Goal: Task Accomplishment & Management: Complete application form

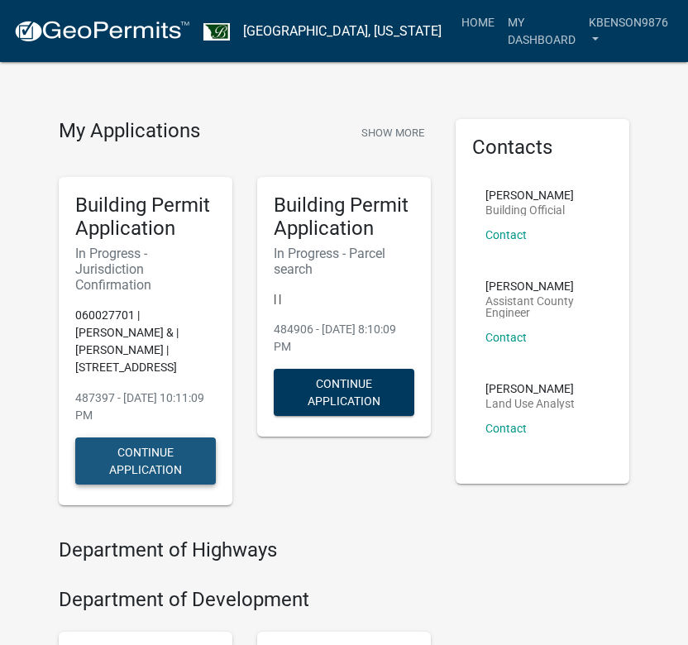
click at [155, 454] on button "Continue Application" at bounding box center [145, 461] width 141 height 47
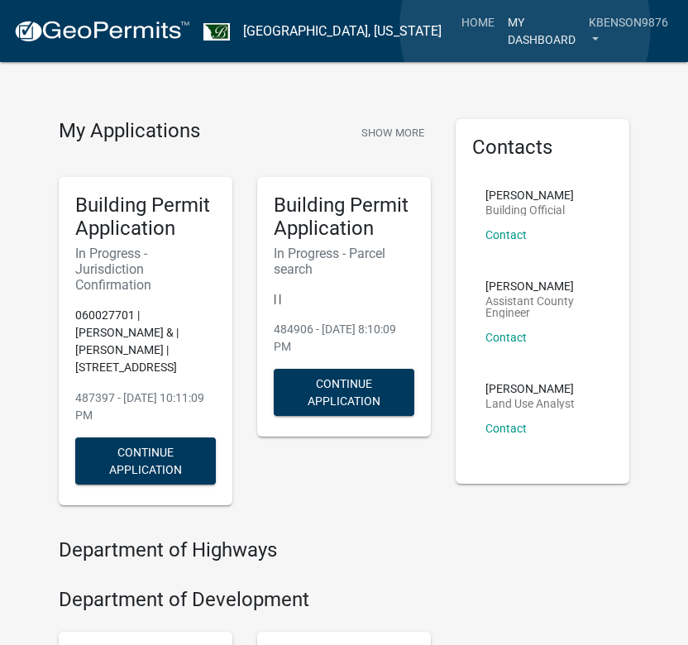
click at [525, 27] on link "My Dashboard" at bounding box center [541, 31] width 81 height 49
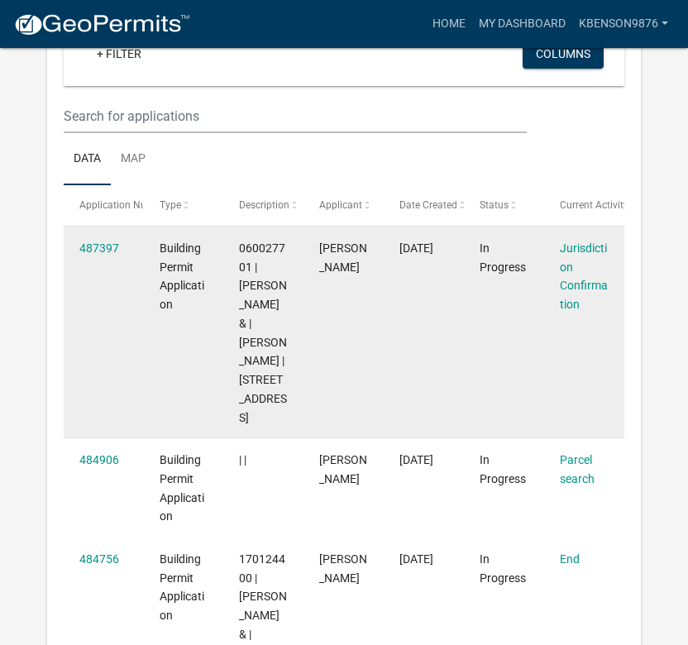
scroll to position [181, 0]
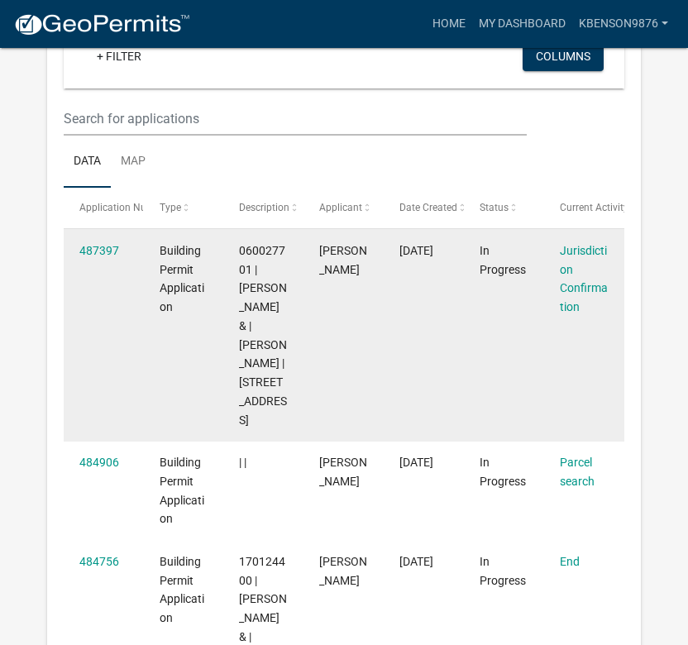
click at [342, 418] on datatable-body-cell "[PERSON_NAME]" at bounding box center [344, 335] width 80 height 212
click at [109, 248] on link "487397" at bounding box center [99, 250] width 40 height 13
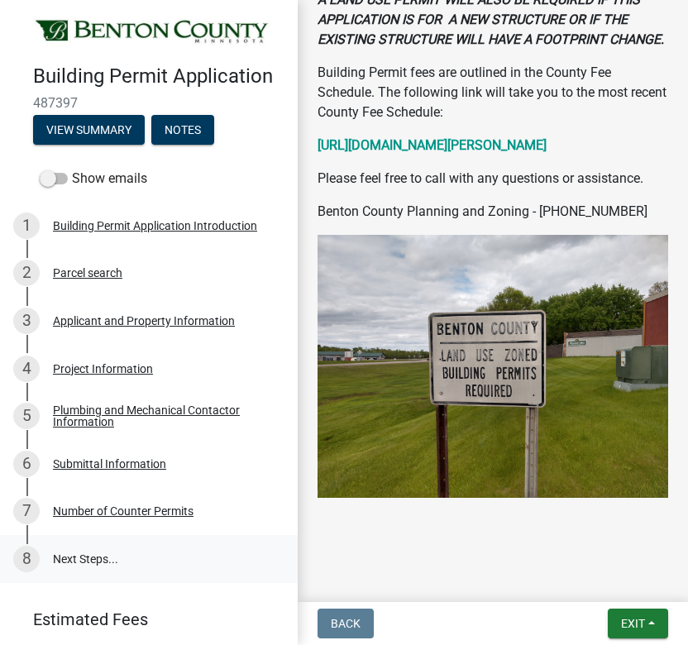
click at [83, 560] on link "8 Next Steps..." at bounding box center [149, 559] width 298 height 48
click at [123, 223] on div "Building Permit Application Introduction" at bounding box center [155, 226] width 204 height 12
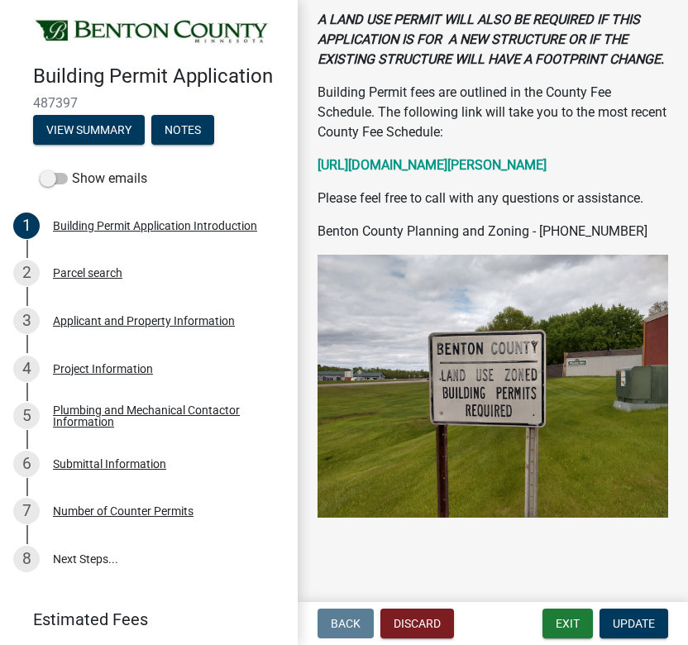
scroll to position [459, 0]
click at [649, 624] on span "Update" at bounding box center [634, 623] width 42 height 13
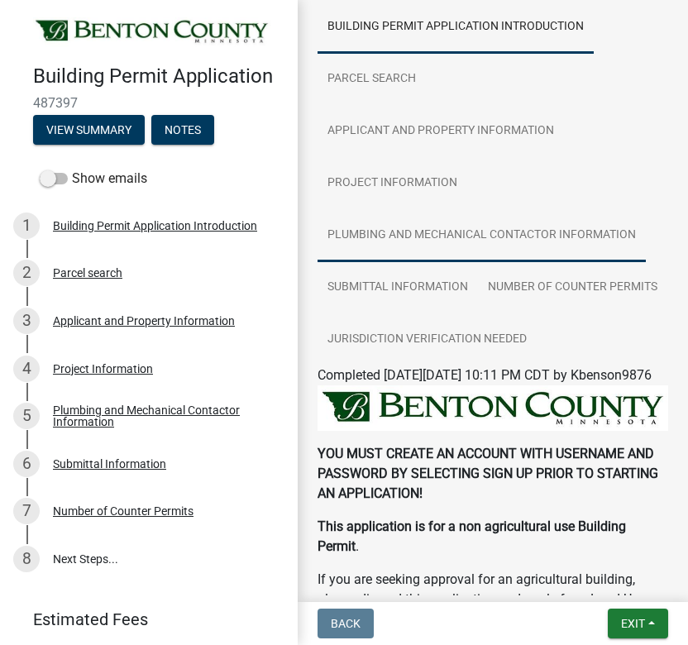
scroll to position [147, 0]
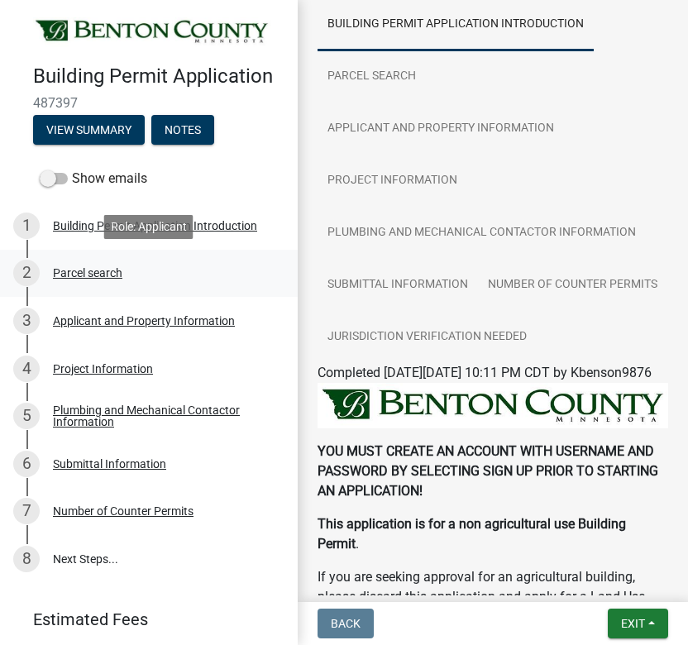
click at [91, 272] on div "Parcel search" at bounding box center [87, 273] width 69 height 12
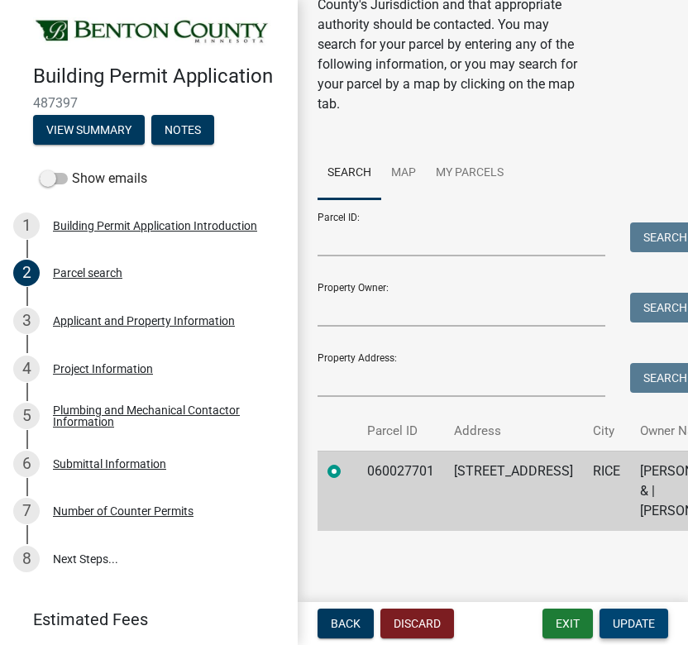
scroll to position [0, 0]
click at [651, 620] on span "Update" at bounding box center [634, 623] width 42 height 13
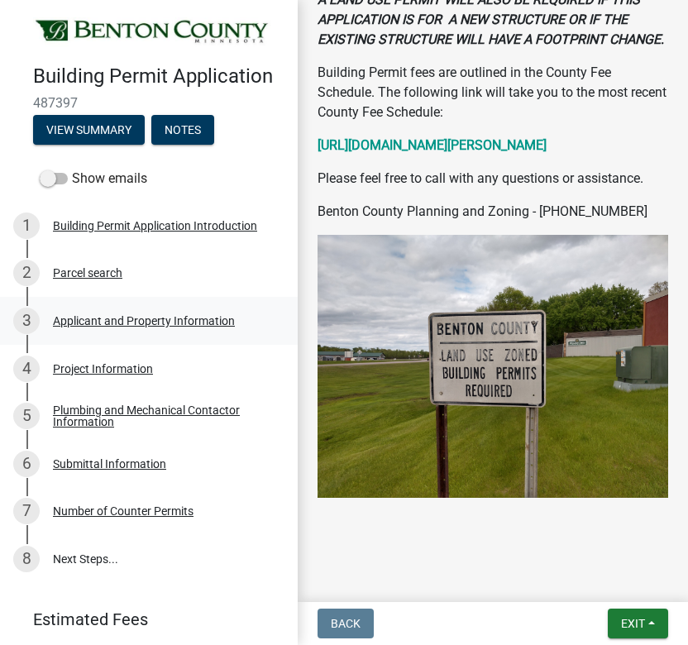
scroll to position [857, 0]
click at [147, 323] on div "Applicant and Property Information" at bounding box center [144, 321] width 182 height 12
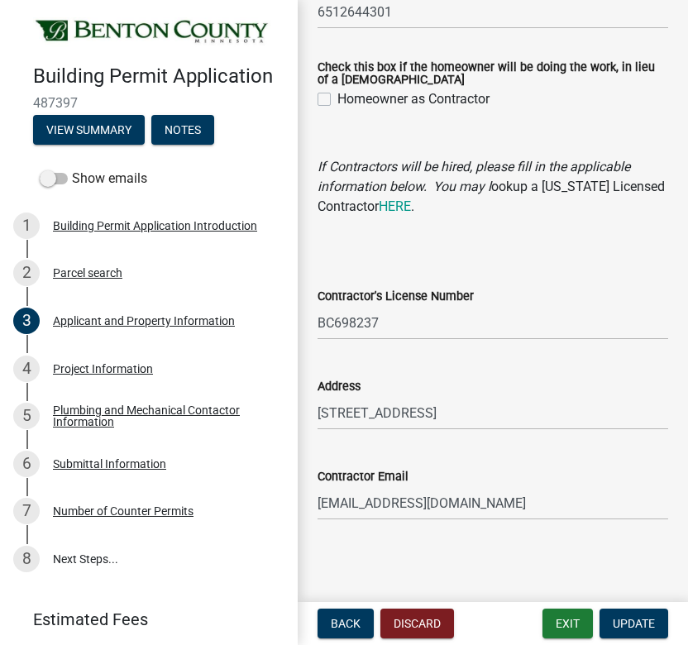
scroll to position [1719, 0]
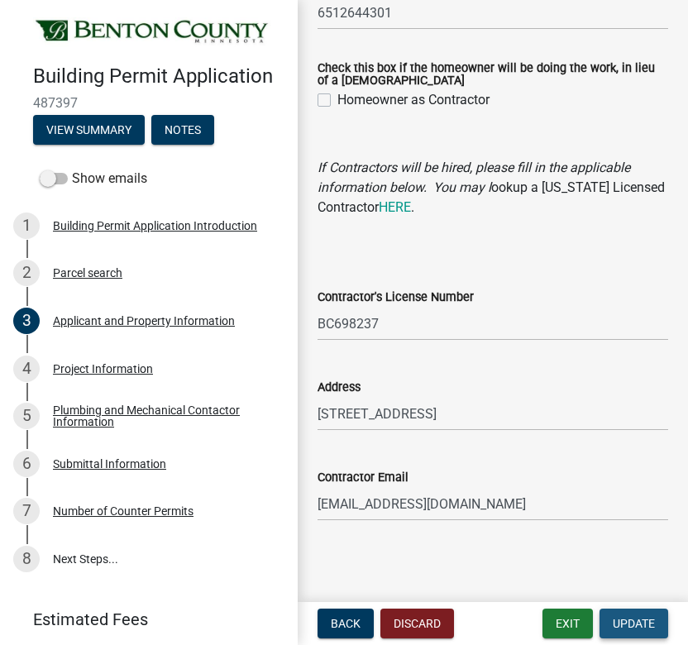
click at [649, 619] on span "Update" at bounding box center [634, 623] width 42 height 13
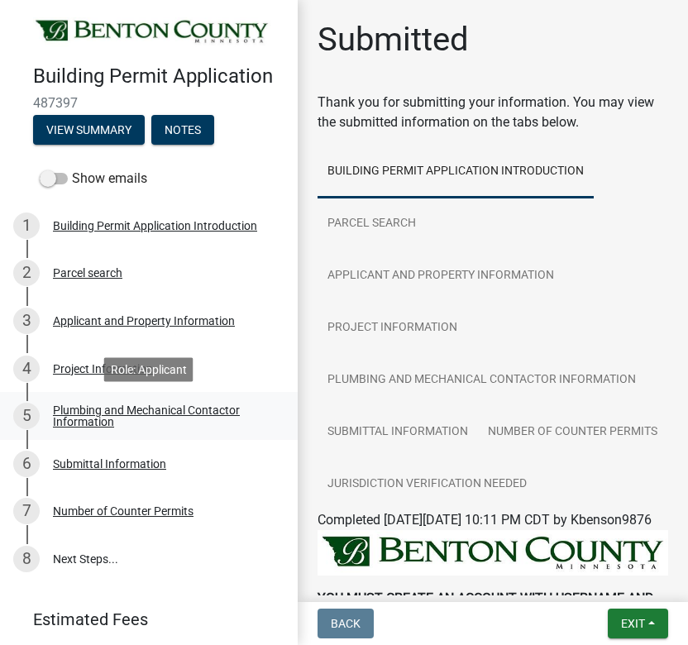
click at [144, 407] on div "Plumbing and Mechanical Contactor Information" at bounding box center [162, 415] width 218 height 23
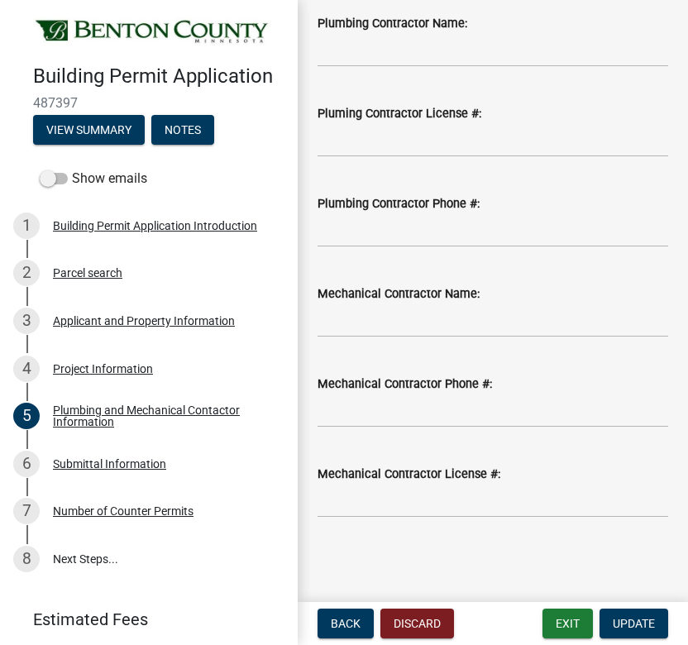
scroll to position [255, 0]
click at [643, 622] on span "Update" at bounding box center [634, 623] width 42 height 13
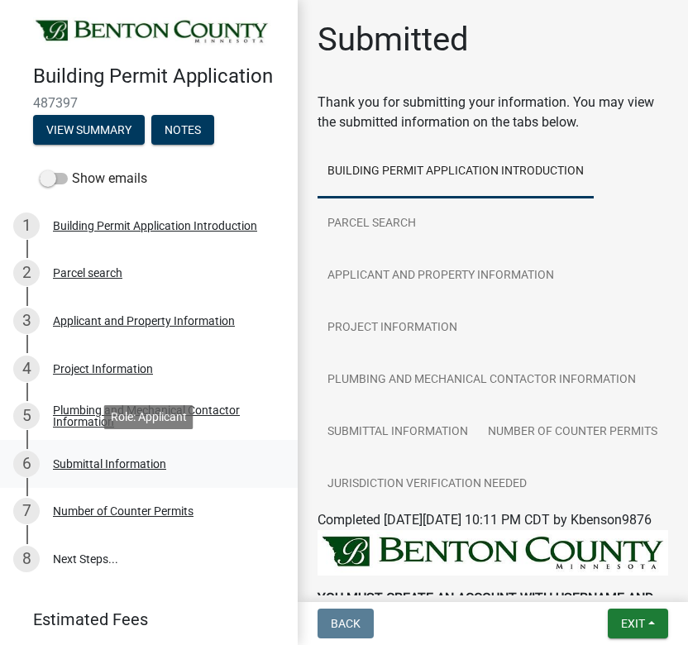
click at [151, 464] on div "Submittal Information" at bounding box center [109, 464] width 113 height 12
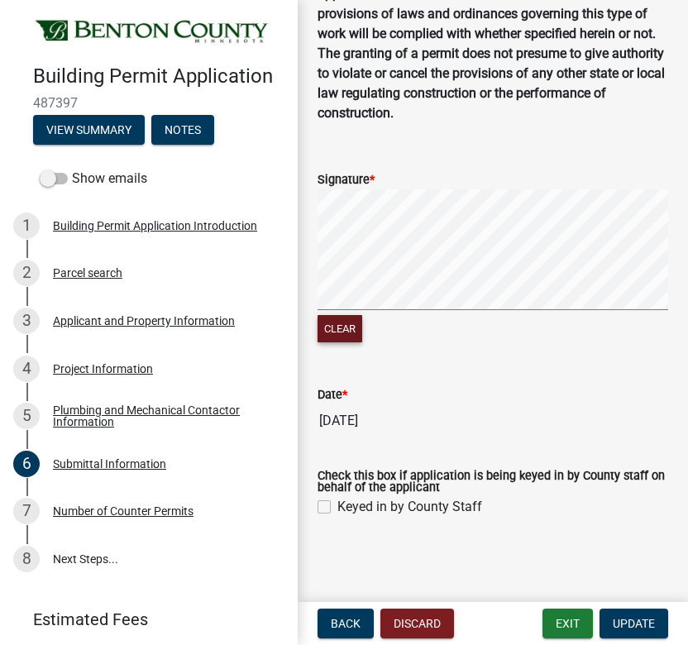
click at [337, 329] on button "Clear" at bounding box center [340, 328] width 45 height 27
click at [672, 280] on div "Signature * Clear" at bounding box center [492, 248] width 375 height 197
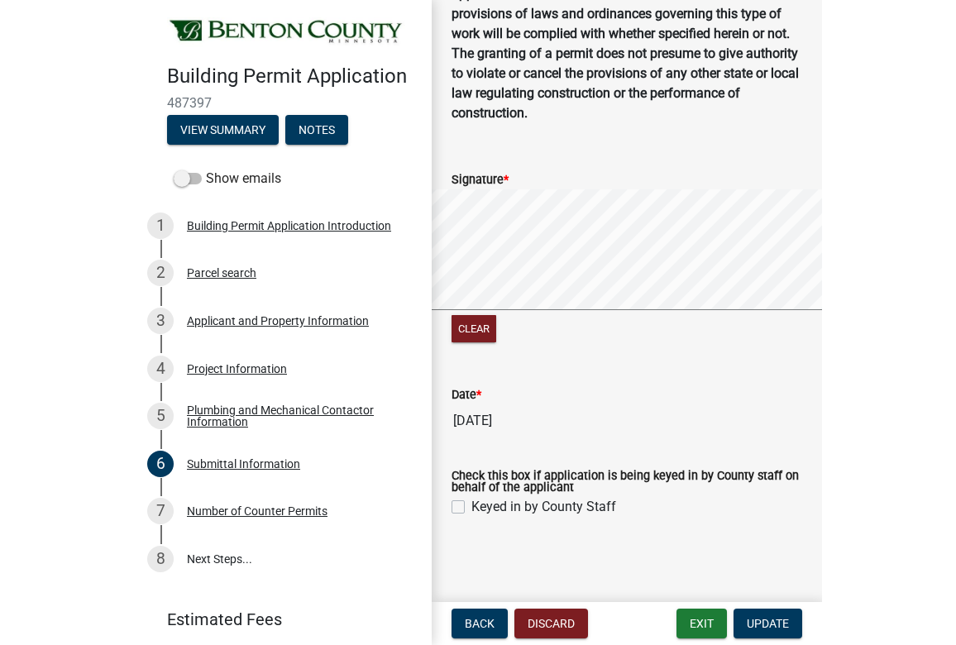
scroll to position [241, 0]
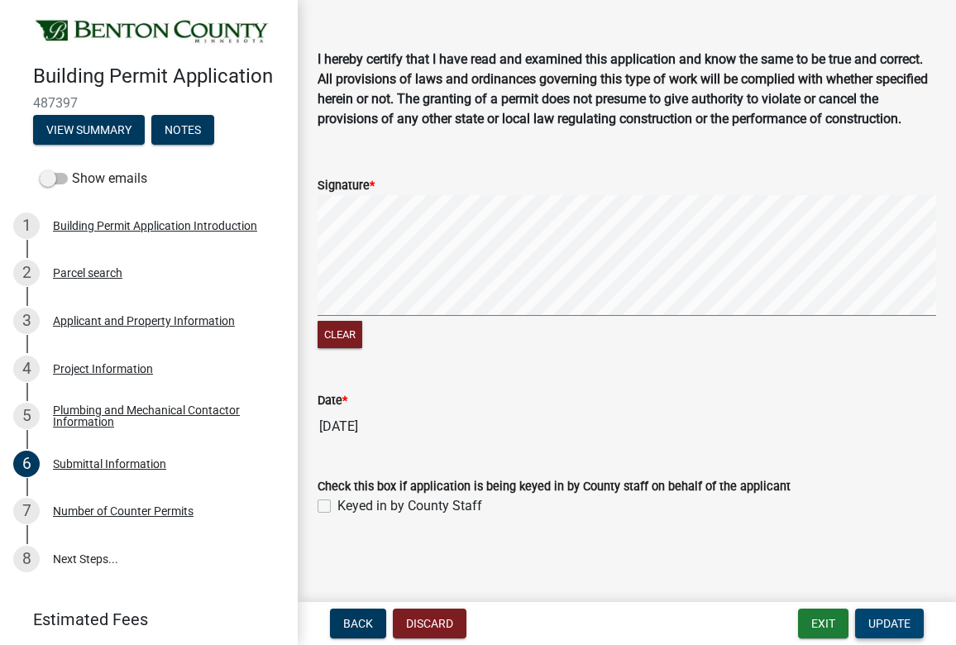
click at [687, 617] on span "Update" at bounding box center [889, 623] width 42 height 13
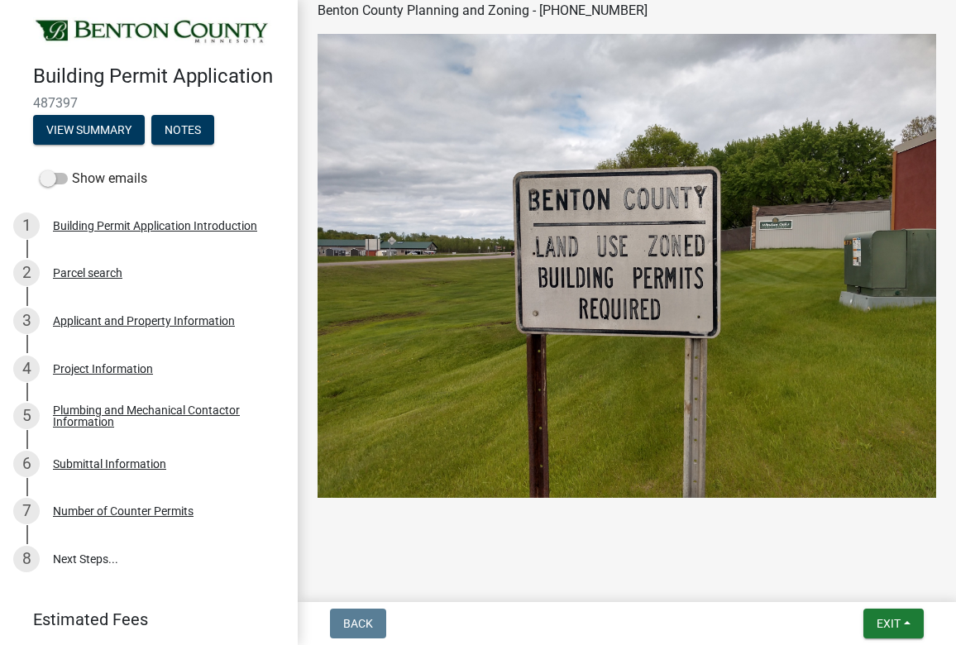
scroll to position [748, 0]
click at [97, 26] on img at bounding box center [152, 32] width 238 height 30
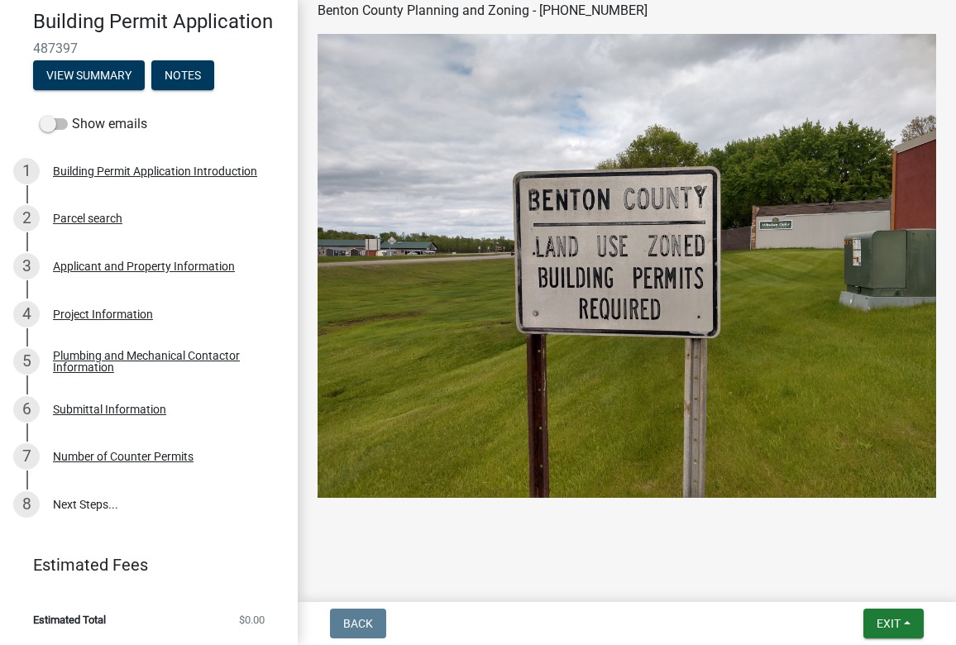
scroll to position [54, 0]
click at [687, 622] on span "Exit" at bounding box center [889, 623] width 24 height 13
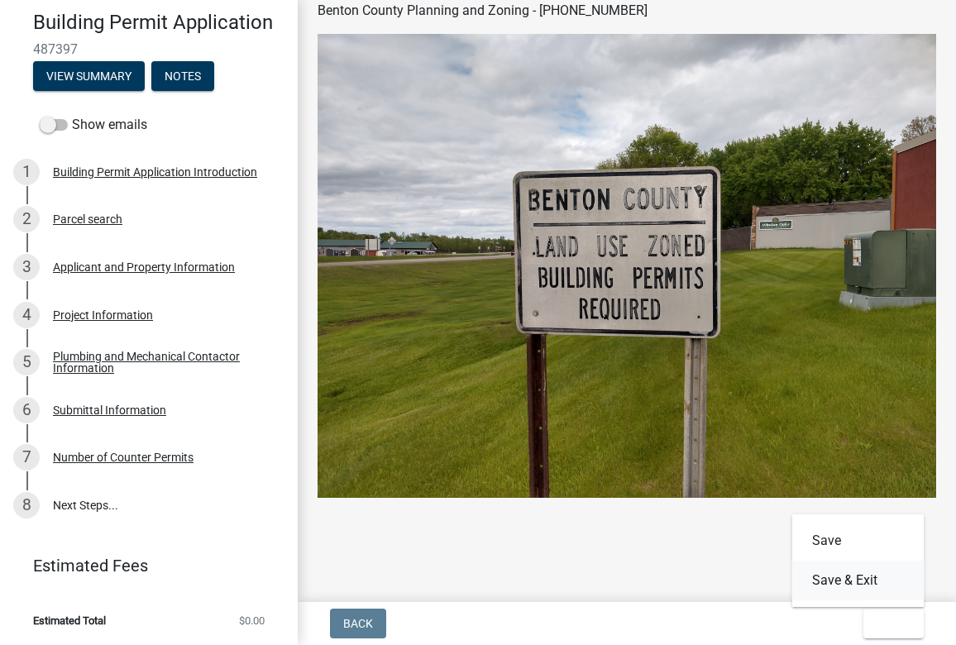
click at [687, 580] on button "Save & Exit" at bounding box center [858, 581] width 132 height 40
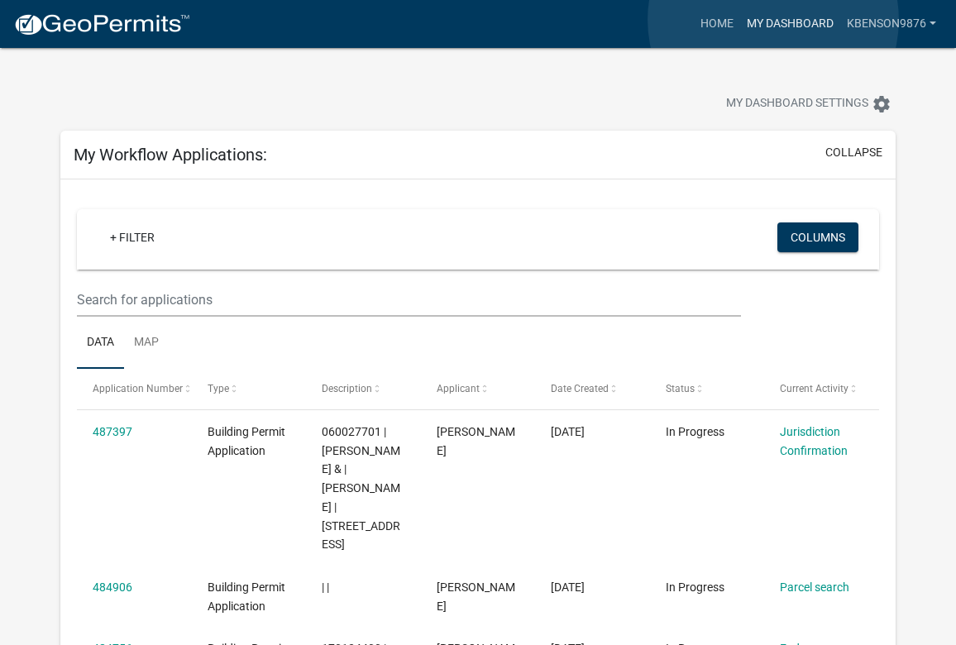
click at [687, 21] on link "My Dashboard" at bounding box center [790, 23] width 100 height 31
click at [687, 28] on link "Home" at bounding box center [717, 23] width 46 height 31
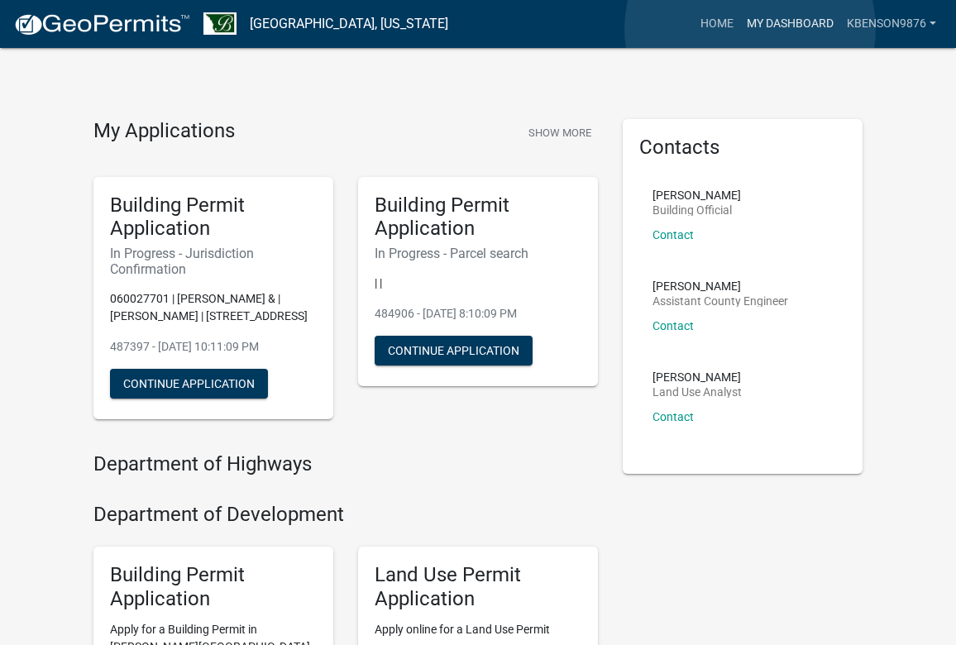
click at [687, 29] on link "My Dashboard" at bounding box center [790, 23] width 100 height 31
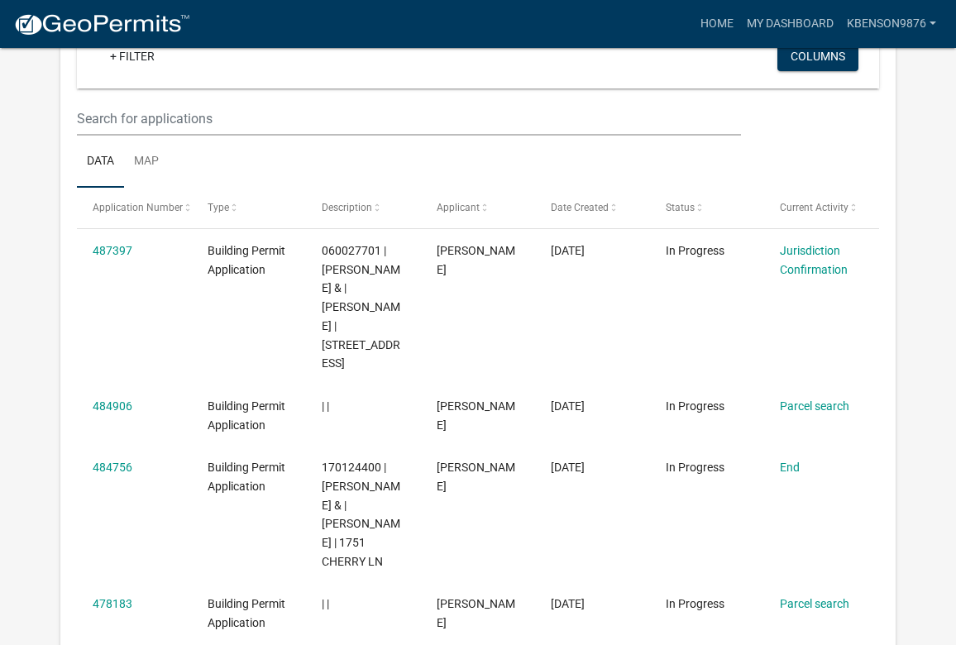
scroll to position [223, 0]
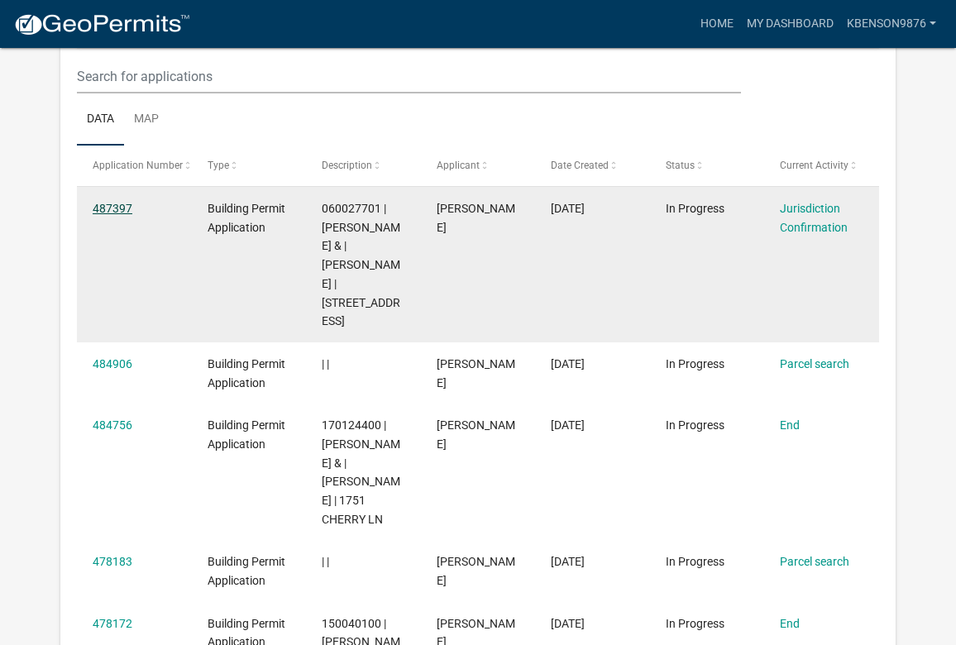
click at [126, 210] on link "487397" at bounding box center [113, 208] width 40 height 13
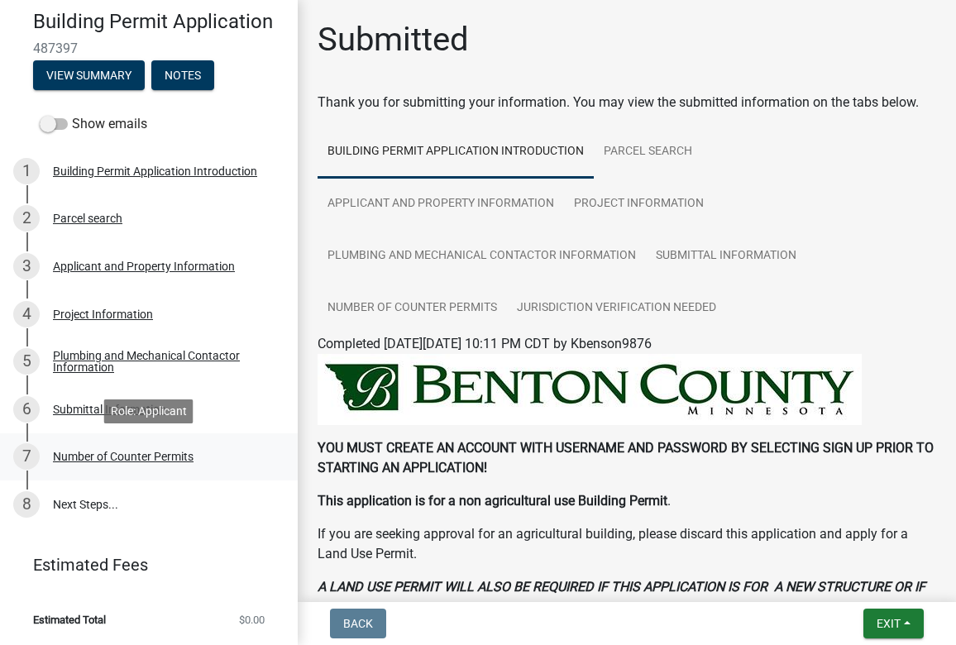
scroll to position [54, 0]
click at [160, 458] on div "Number of Counter Permits" at bounding box center [123, 458] width 141 height 12
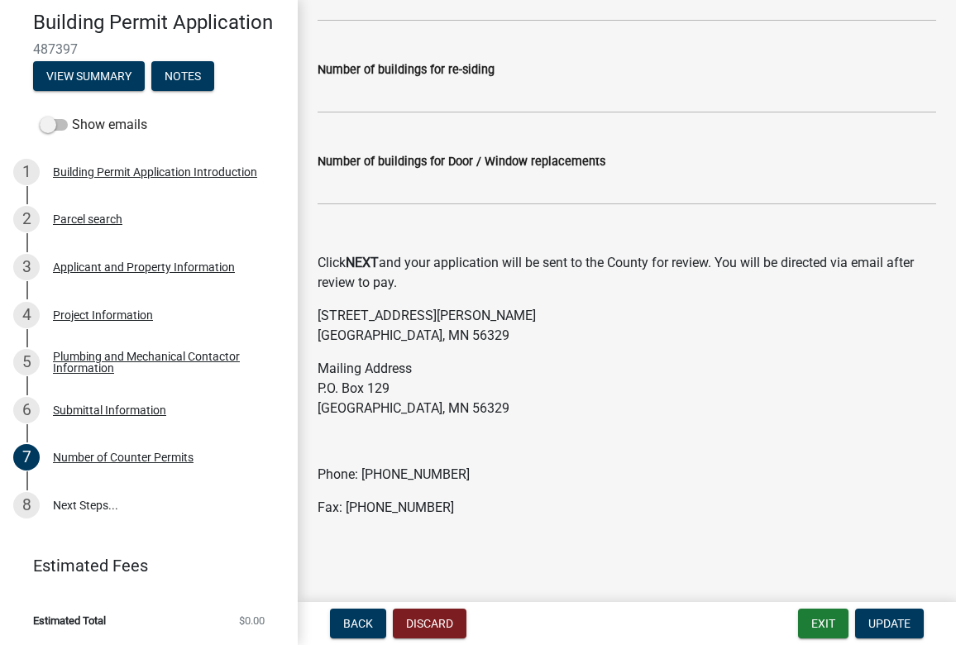
scroll to position [411, 0]
click at [101, 504] on link "8 Next Steps..." at bounding box center [149, 505] width 298 height 48
click at [80, 502] on link "8 Next Steps..." at bounding box center [149, 505] width 298 height 48
click at [188, 71] on button "Notes" at bounding box center [182, 76] width 63 height 30
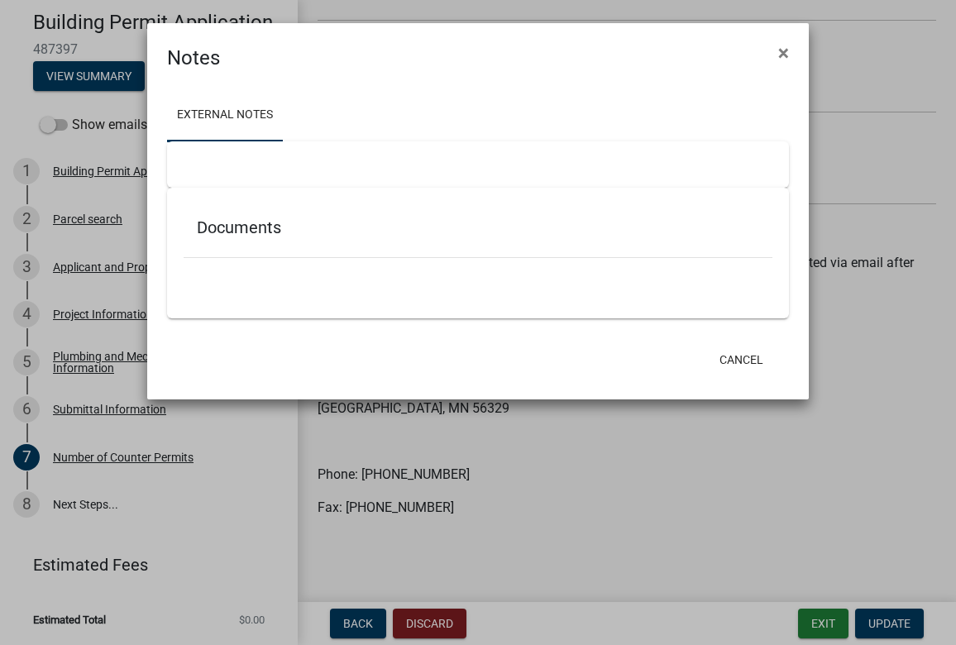
click at [227, 112] on link "External Notes" at bounding box center [225, 115] width 116 height 53
click at [251, 234] on h5 "Documents" at bounding box center [478, 228] width 562 height 20
click at [687, 358] on button "Cancel" at bounding box center [741, 360] width 70 height 30
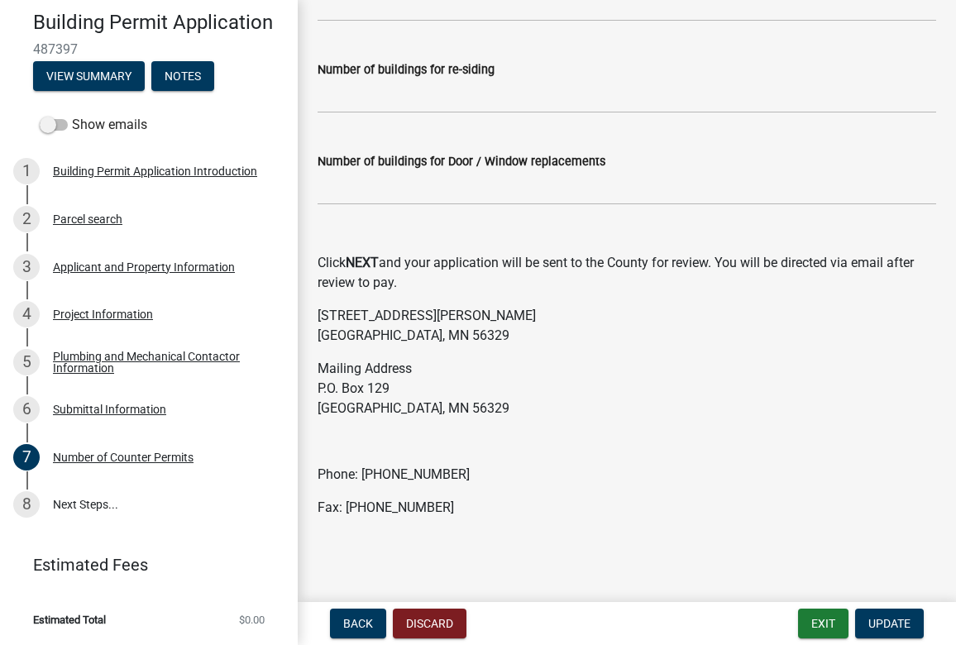
scroll to position [49, 0]
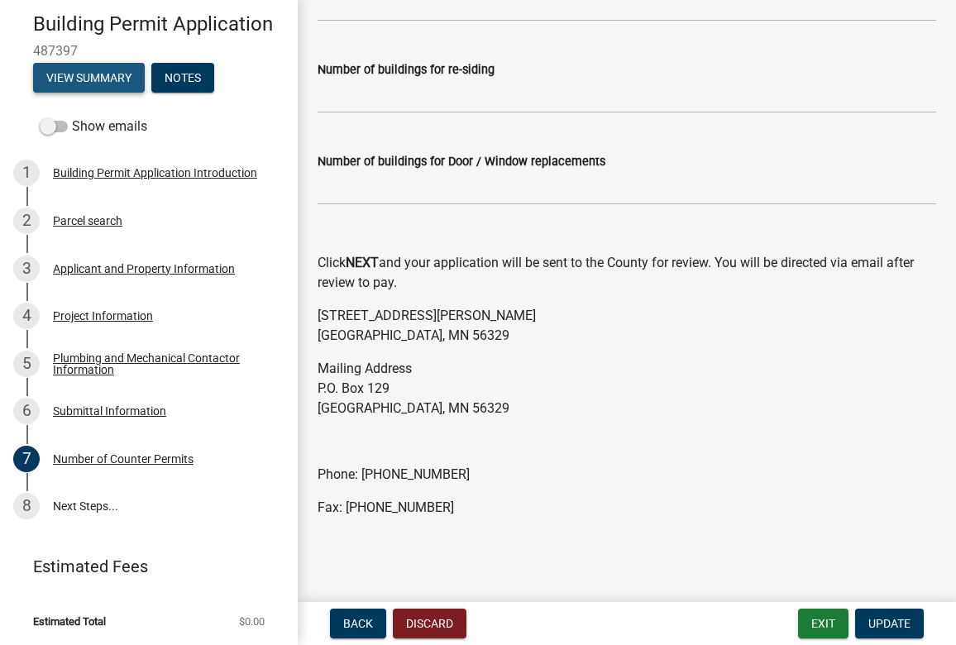
click at [97, 75] on button "View Summary" at bounding box center [89, 78] width 112 height 30
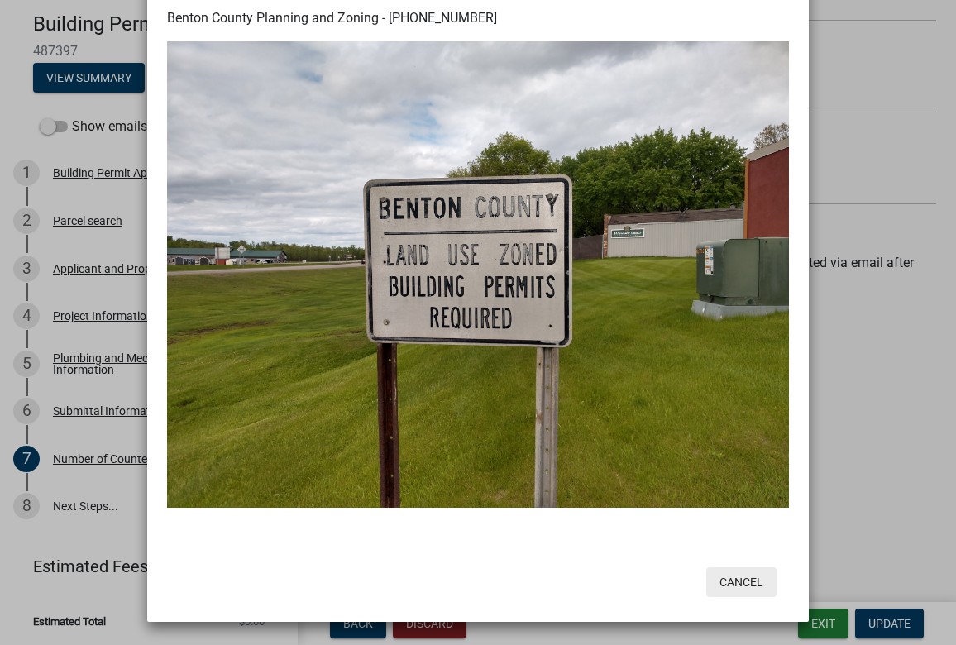
scroll to position [725, 0]
click at [687, 582] on button "Cancel" at bounding box center [741, 582] width 70 height 30
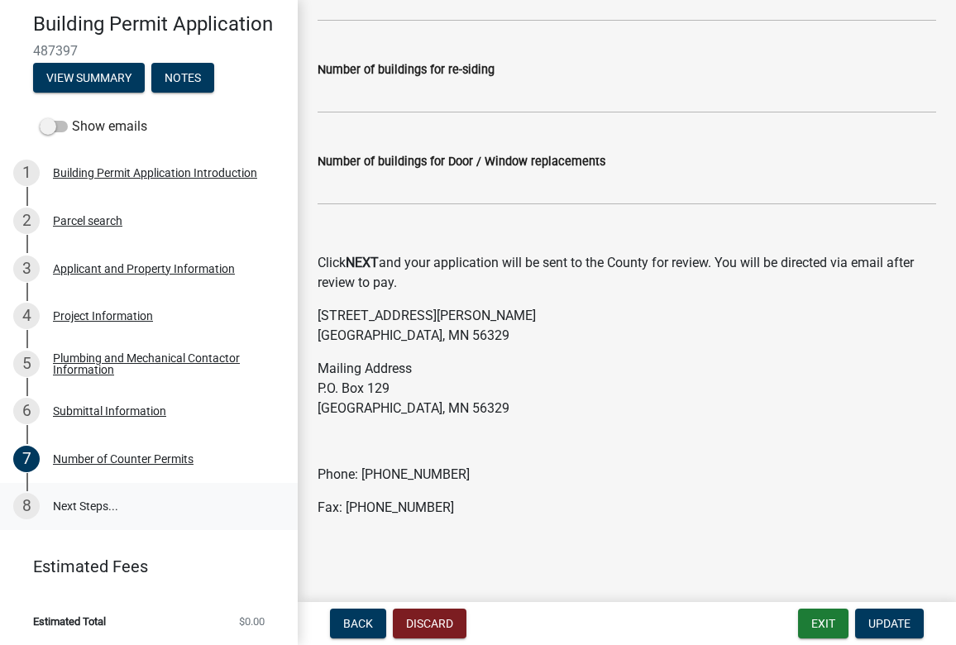
scroll to position [0, 0]
click at [101, 501] on link "8 Next Steps..." at bounding box center [149, 507] width 298 height 48
click at [421, 623] on button "Discard" at bounding box center [430, 624] width 74 height 30
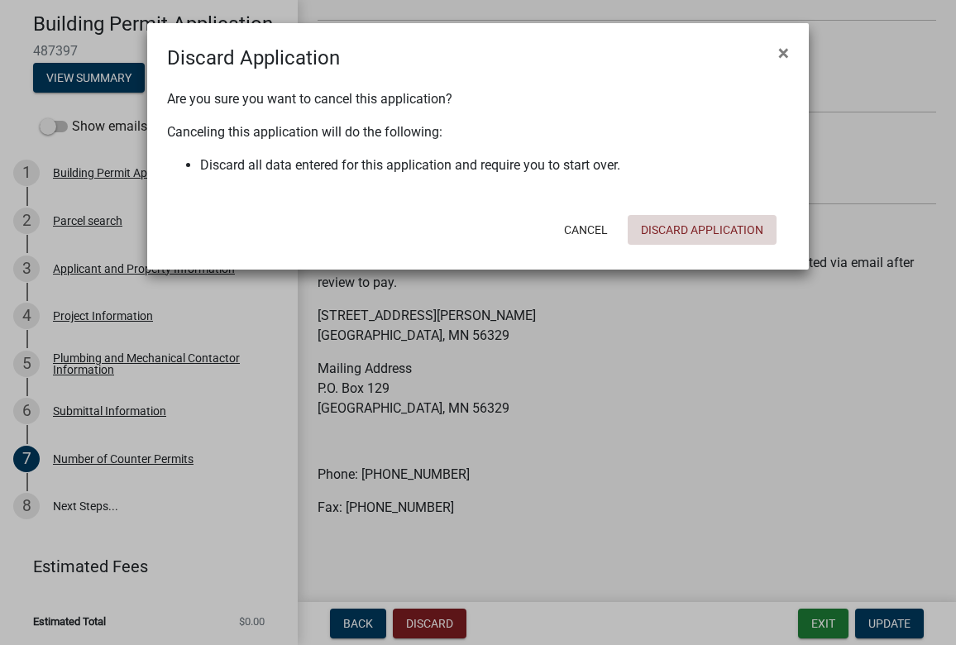
click at [665, 227] on button "Discard Application" at bounding box center [702, 230] width 149 height 30
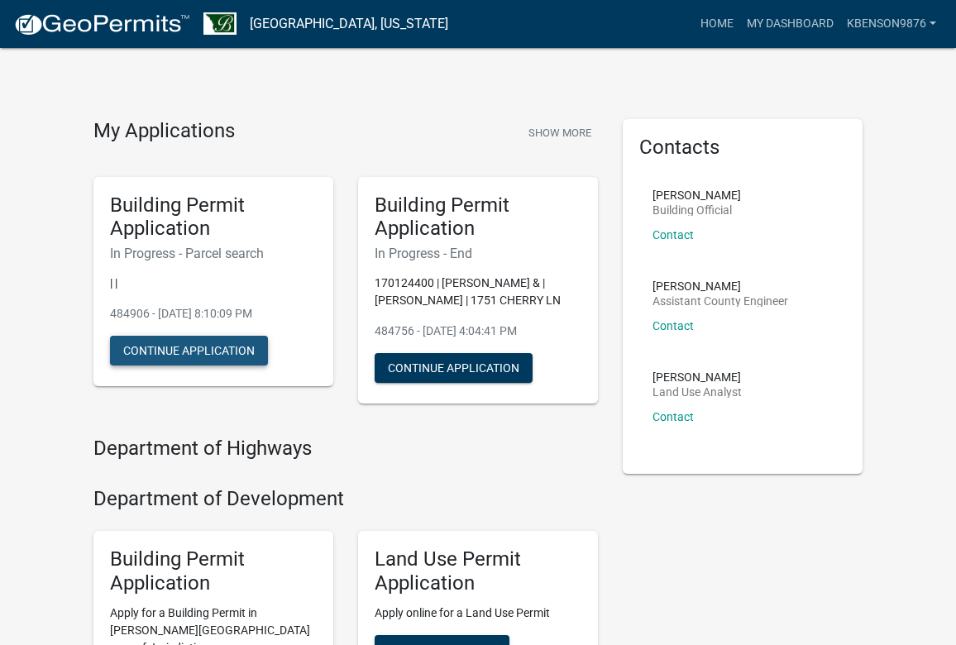
click at [232, 347] on button "Continue Application" at bounding box center [189, 351] width 158 height 30
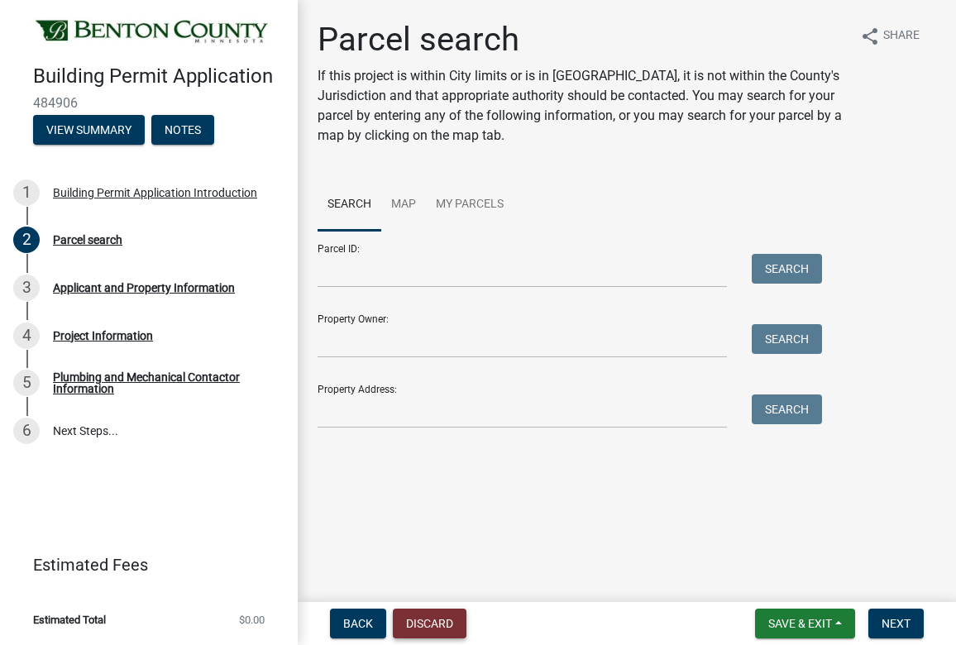
click at [418, 624] on button "Discard" at bounding box center [430, 624] width 74 height 30
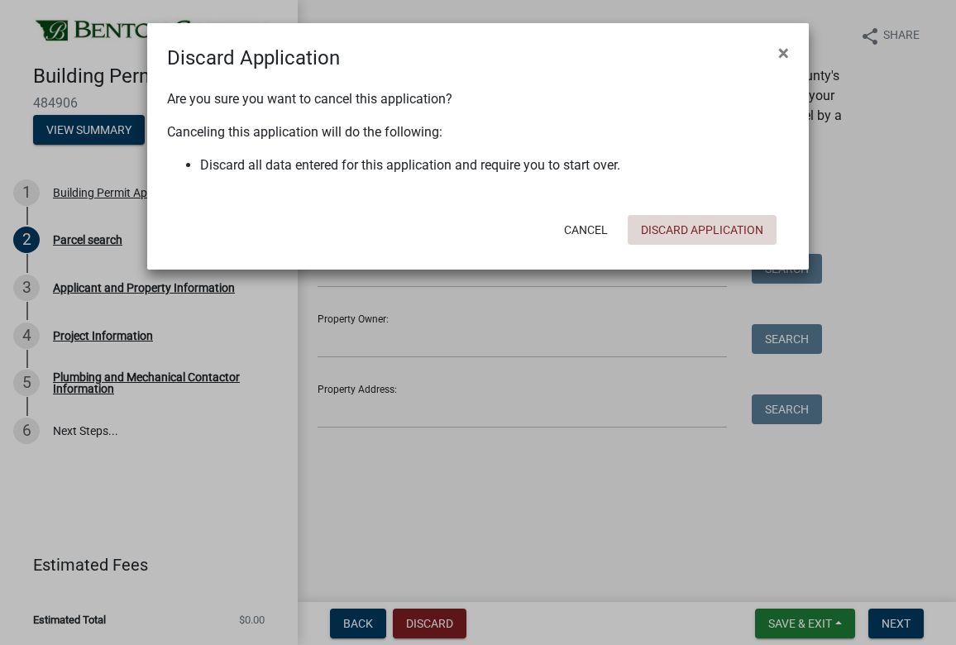
click at [687, 222] on button "Discard Application" at bounding box center [702, 230] width 149 height 30
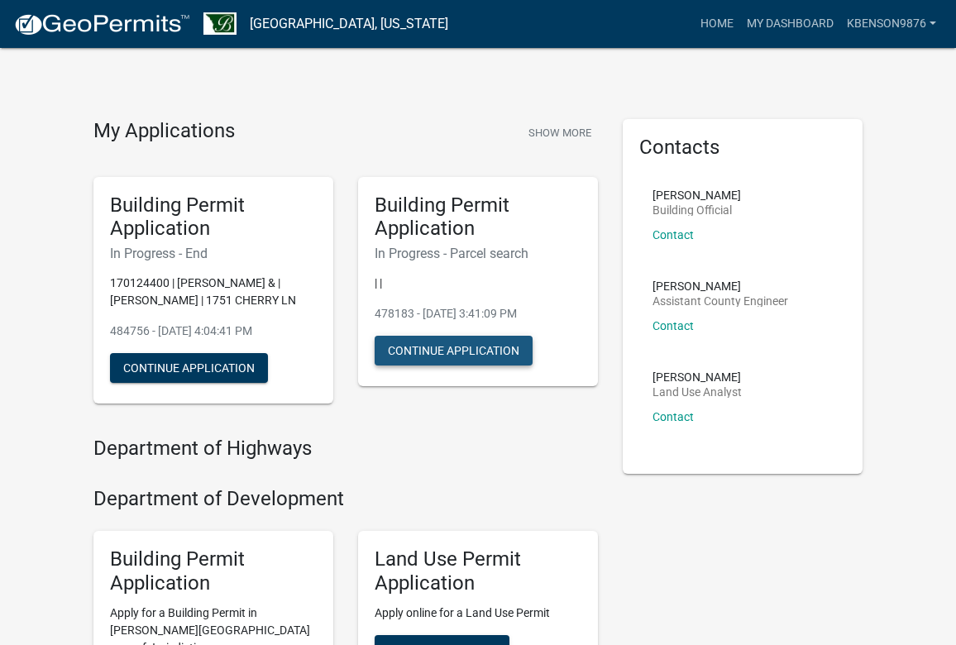
click at [466, 347] on button "Continue Application" at bounding box center [454, 351] width 158 height 30
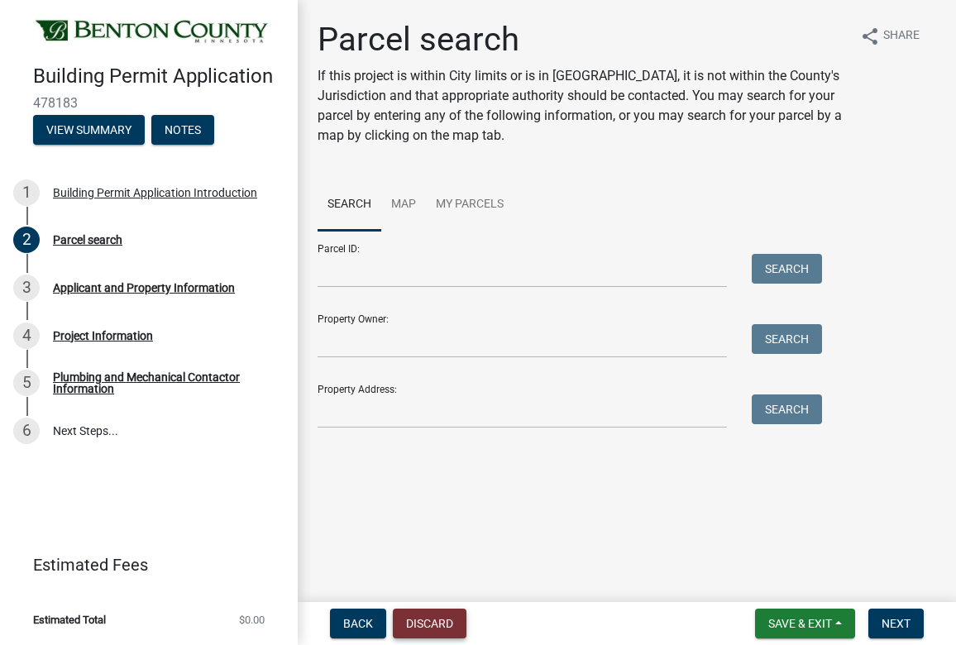
click at [446, 620] on button "Discard" at bounding box center [430, 624] width 74 height 30
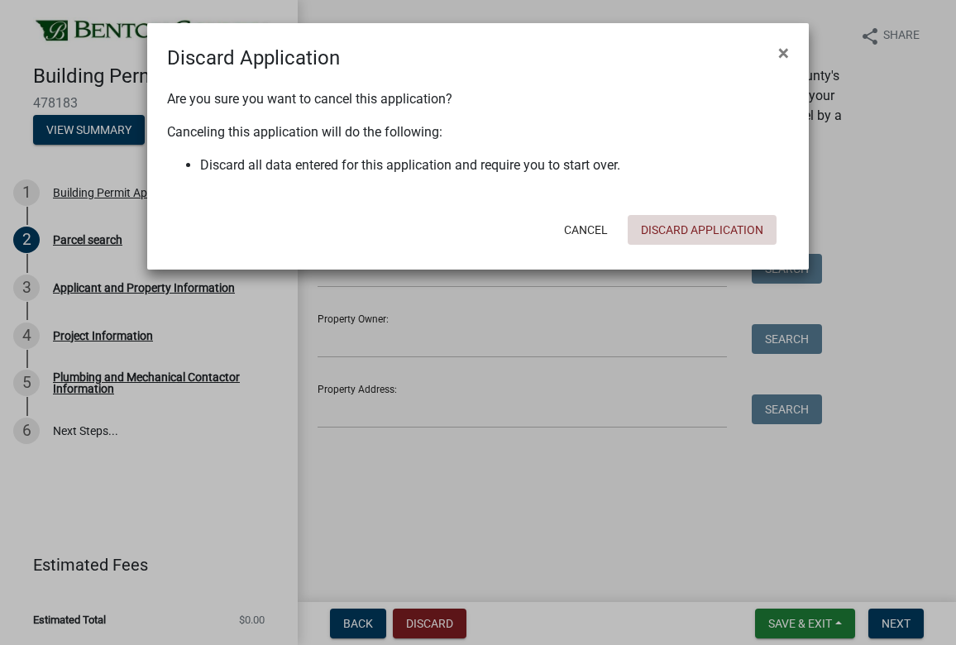
click at [687, 223] on button "Discard Application" at bounding box center [702, 230] width 149 height 30
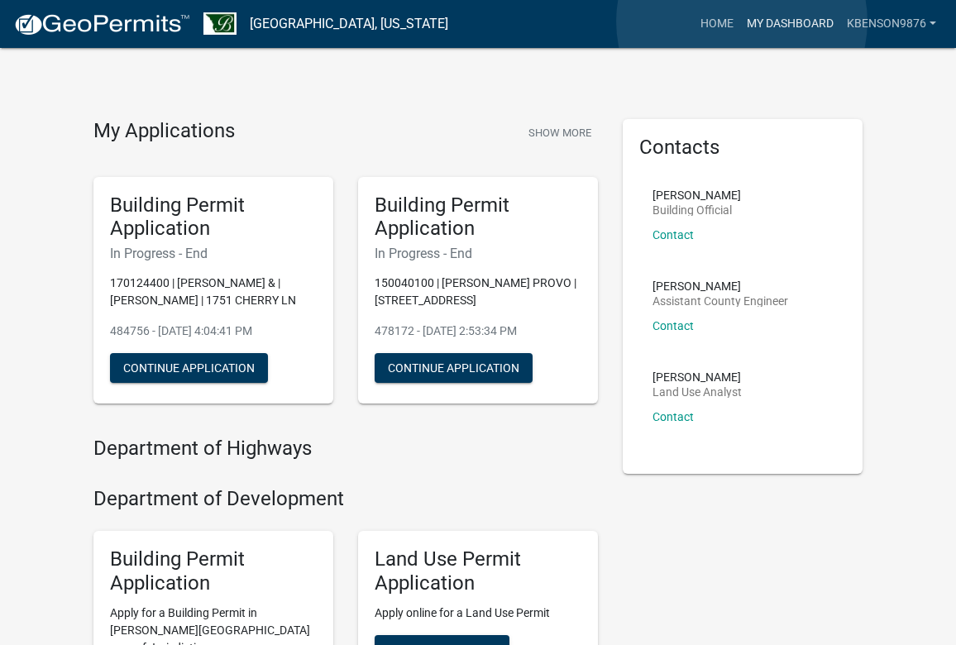
click at [687, 22] on link "My Dashboard" at bounding box center [790, 23] width 100 height 31
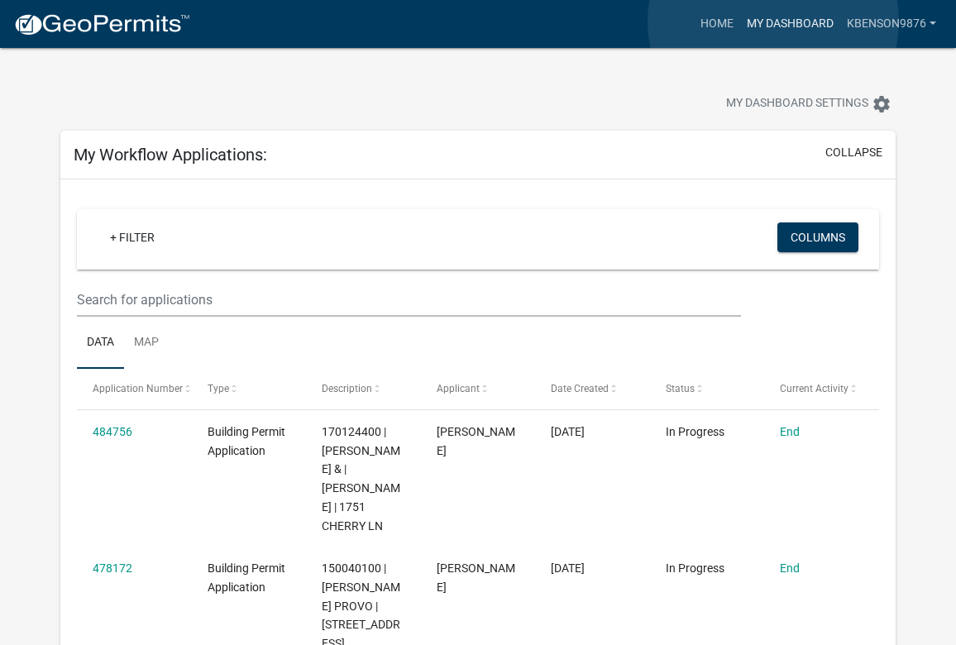
click at [687, 22] on link "My Dashboard" at bounding box center [790, 23] width 100 height 31
click at [687, 25] on link "Home" at bounding box center [717, 23] width 46 height 31
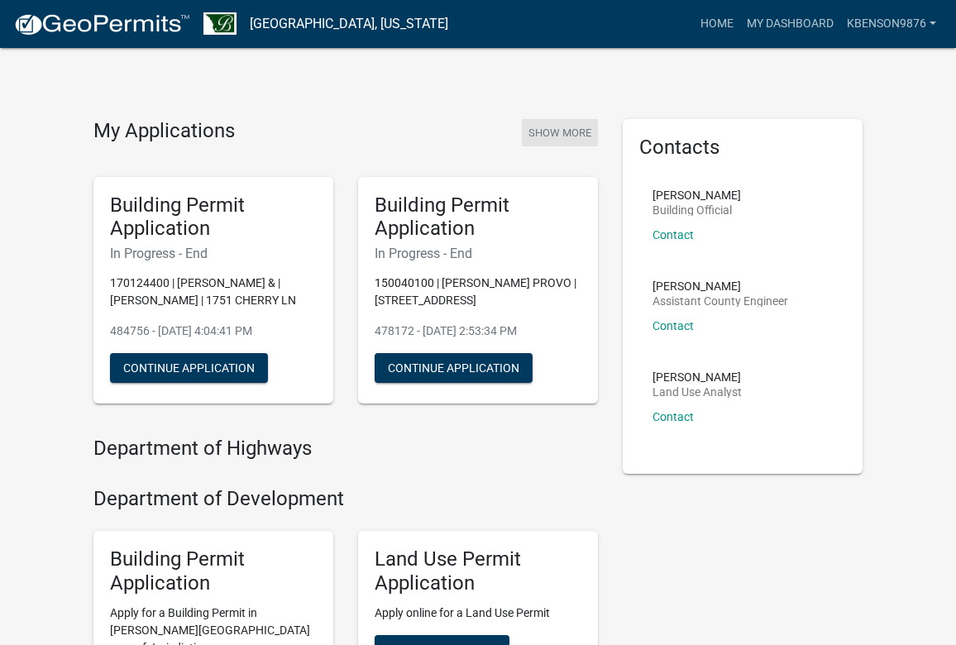
click at [575, 125] on button "Show More" at bounding box center [560, 132] width 76 height 27
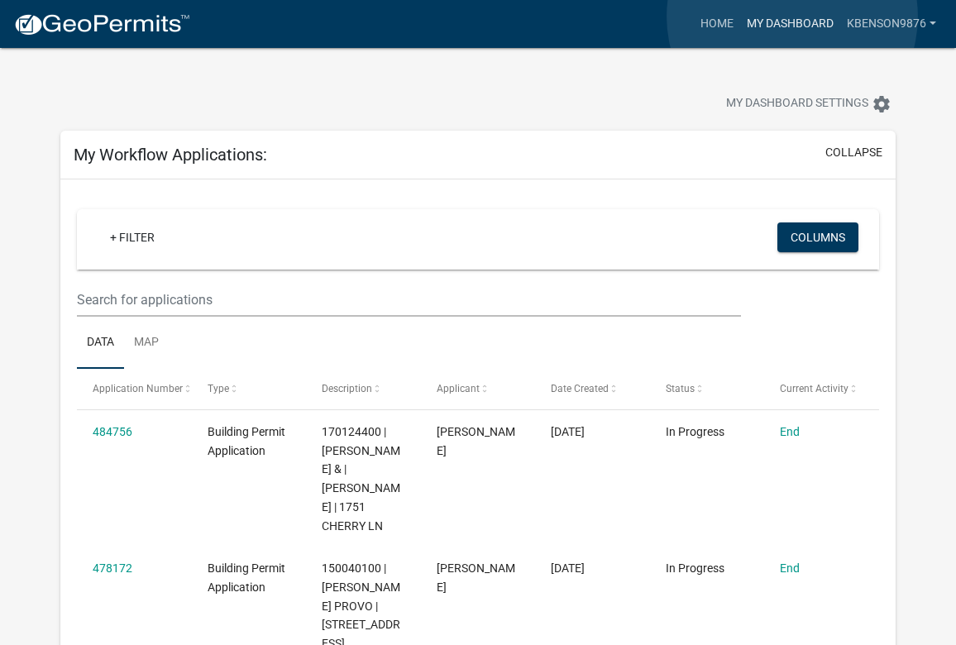
click at [687, 17] on link "My Dashboard" at bounding box center [790, 23] width 100 height 31
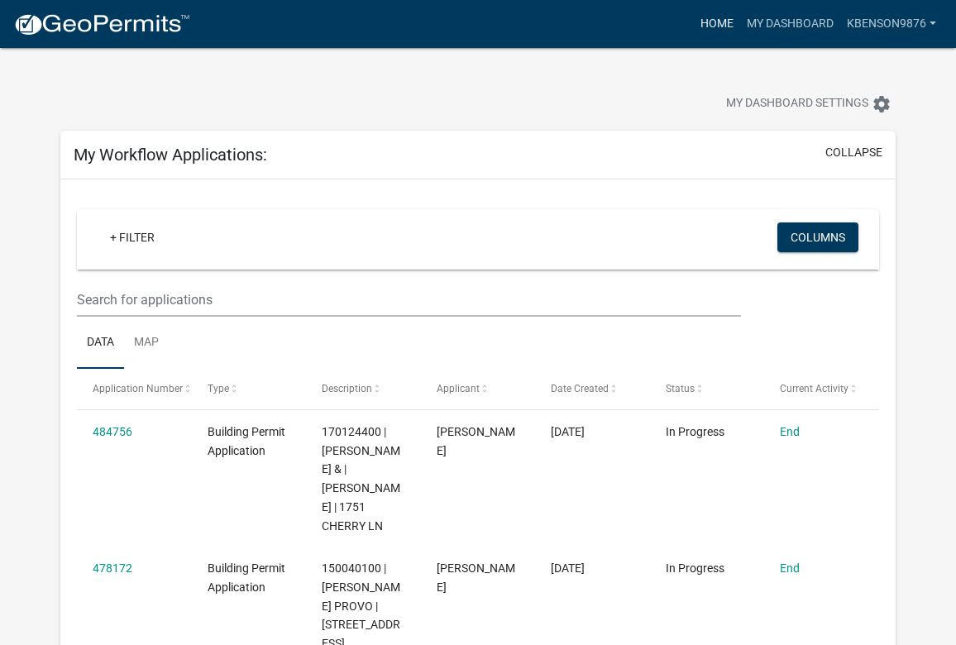
click at [687, 19] on link "Home" at bounding box center [717, 23] width 46 height 31
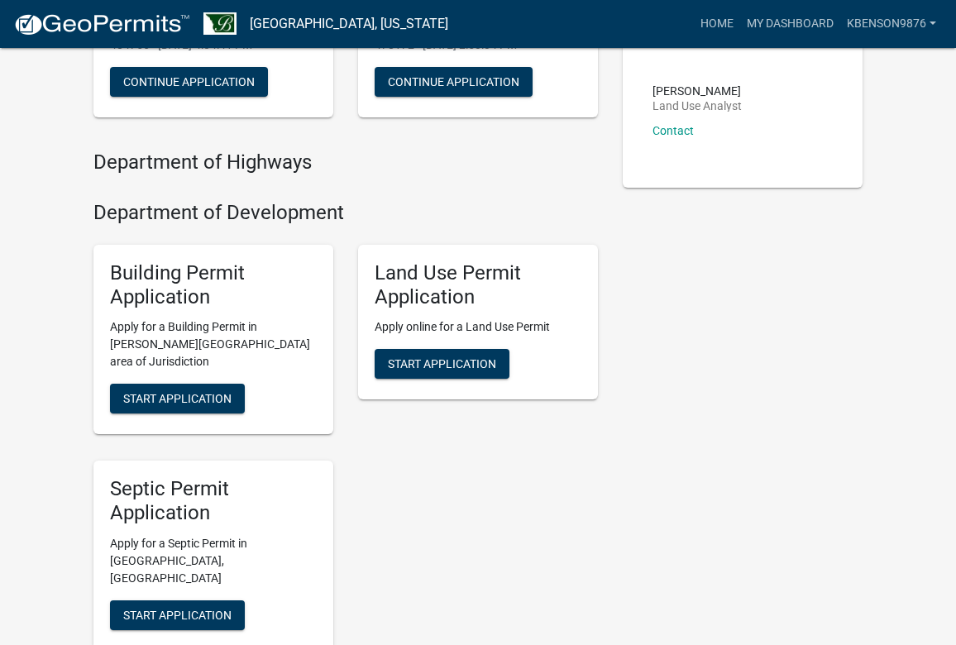
scroll to position [288, 0]
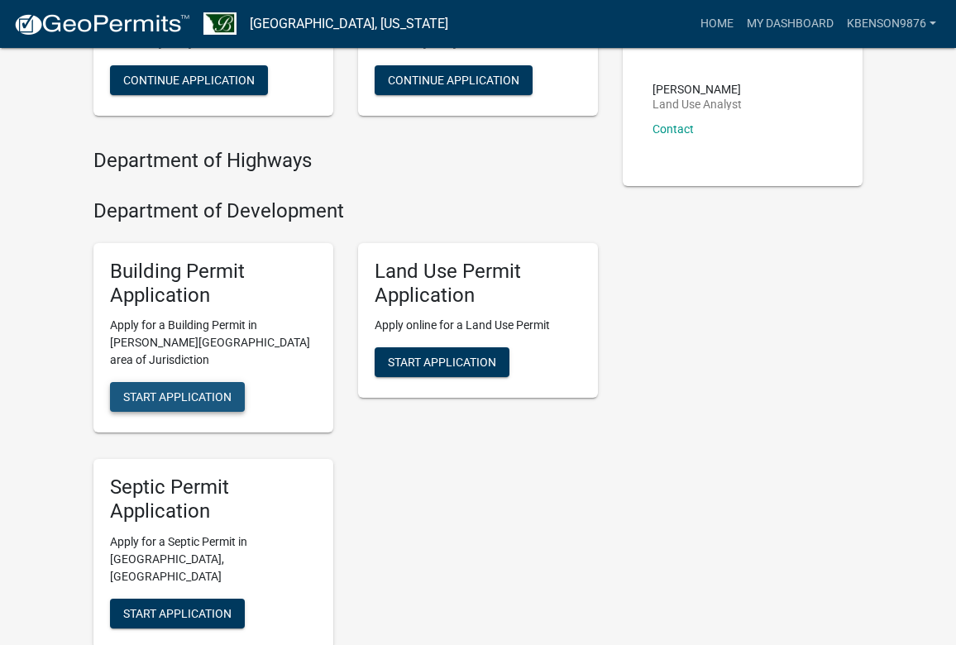
click at [188, 390] on span "Start Application" at bounding box center [177, 396] width 108 height 13
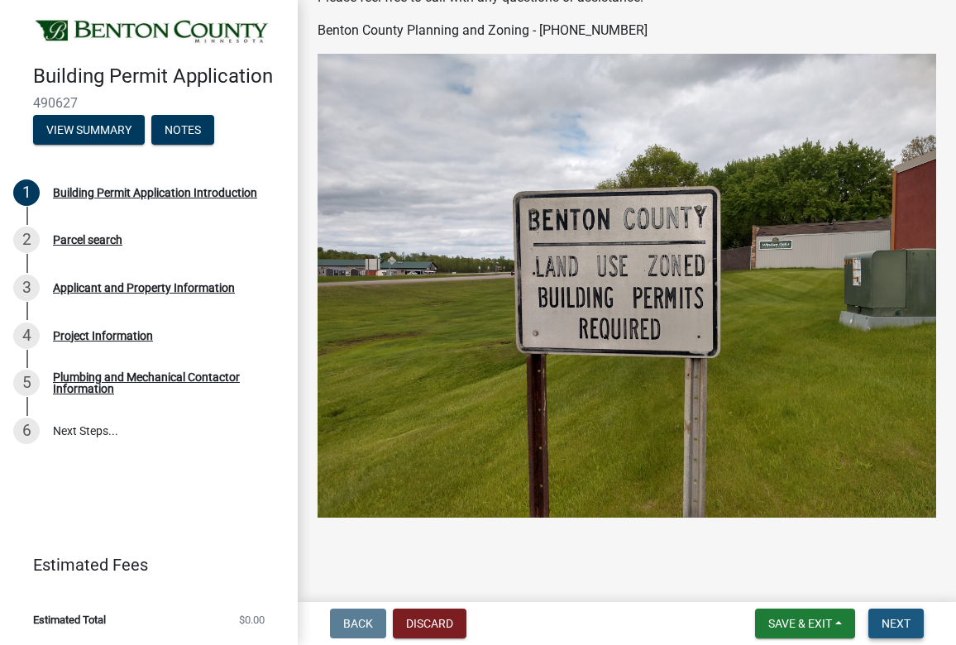
click at [687, 623] on span "Next" at bounding box center [896, 623] width 29 height 13
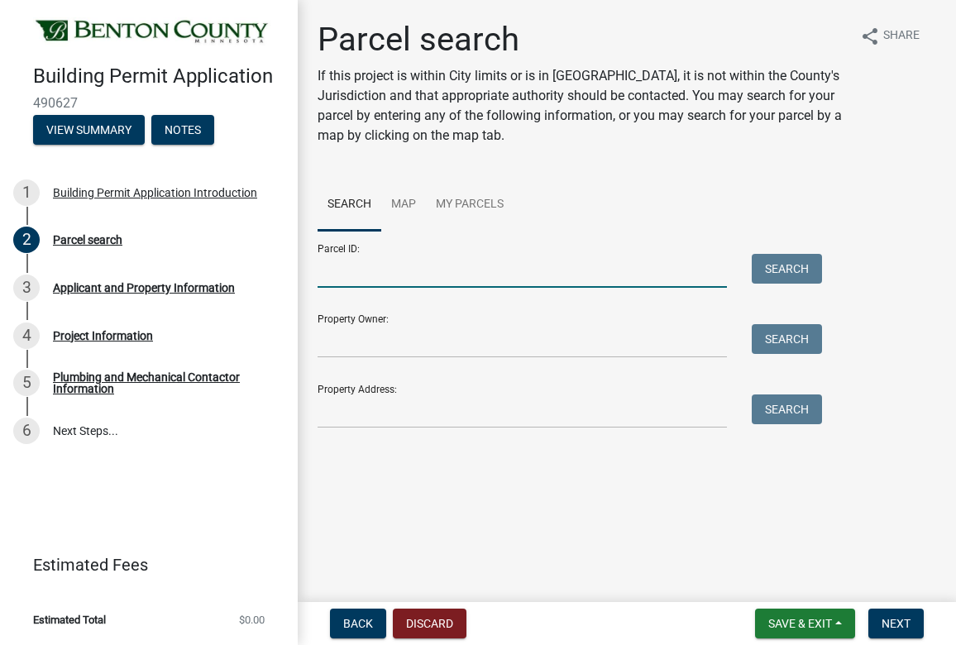
click at [502, 275] on input "Parcel ID:" at bounding box center [522, 271] width 409 height 34
paste input "060027701"
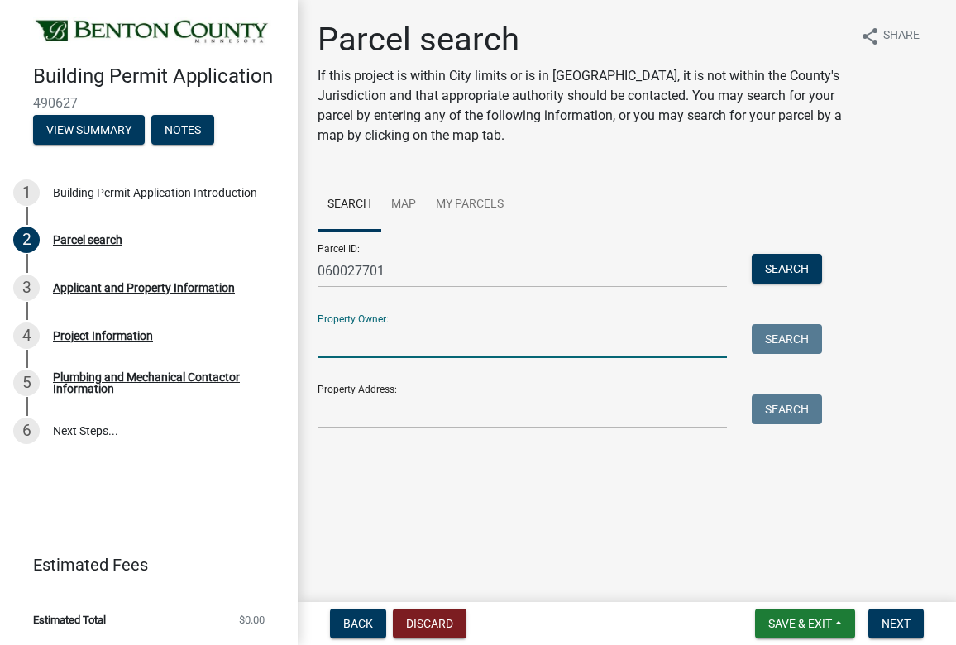
click at [386, 341] on input "Property Owner:" at bounding box center [522, 341] width 409 height 34
click at [349, 270] on input "060027701" at bounding box center [522, 271] width 409 height 34
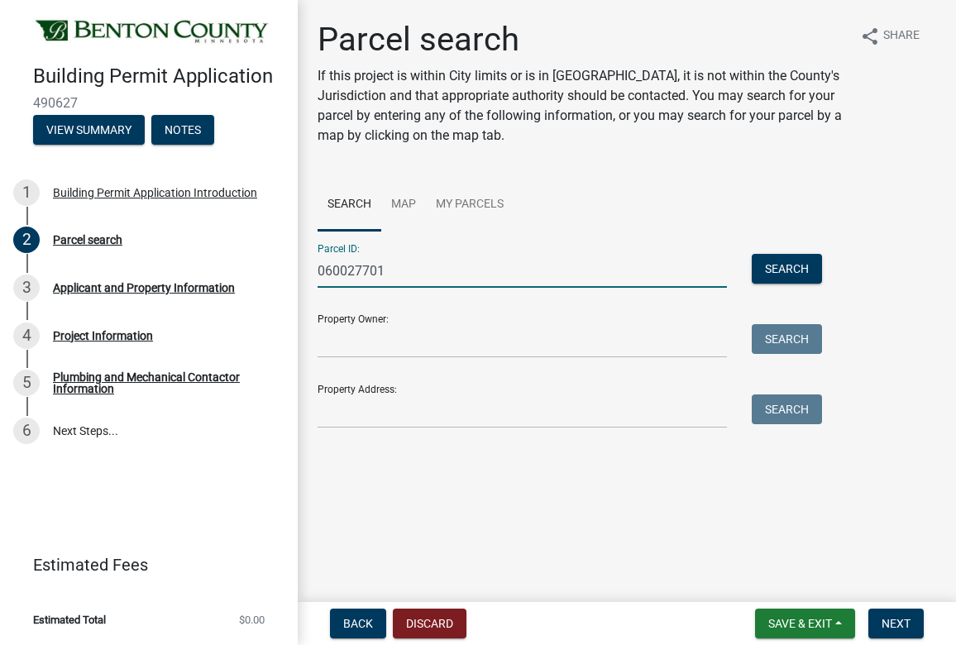
type input "060027701"
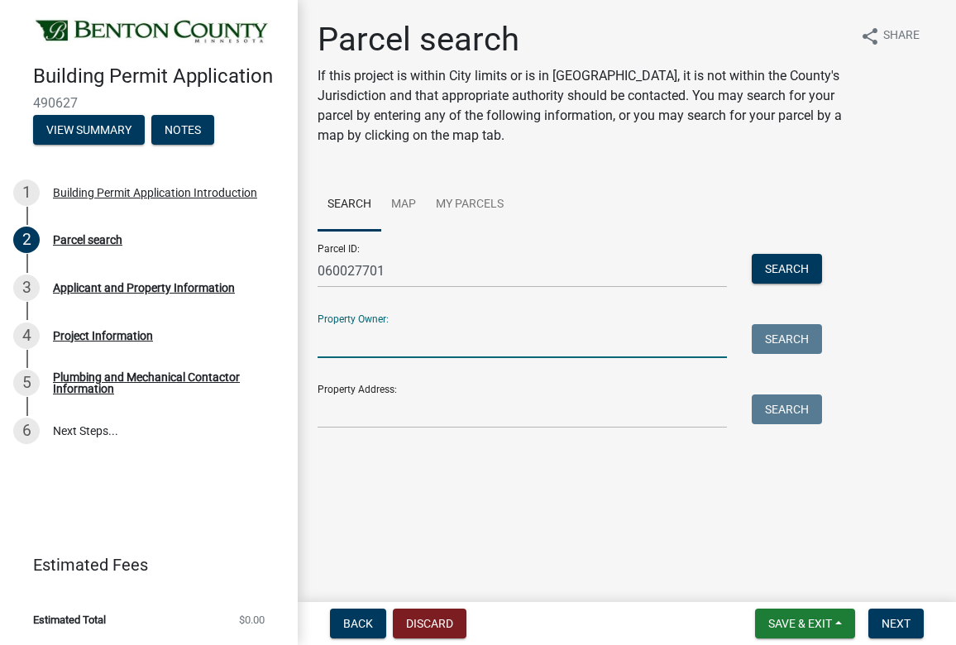
click at [345, 348] on input "Property Owner:" at bounding box center [522, 341] width 409 height 34
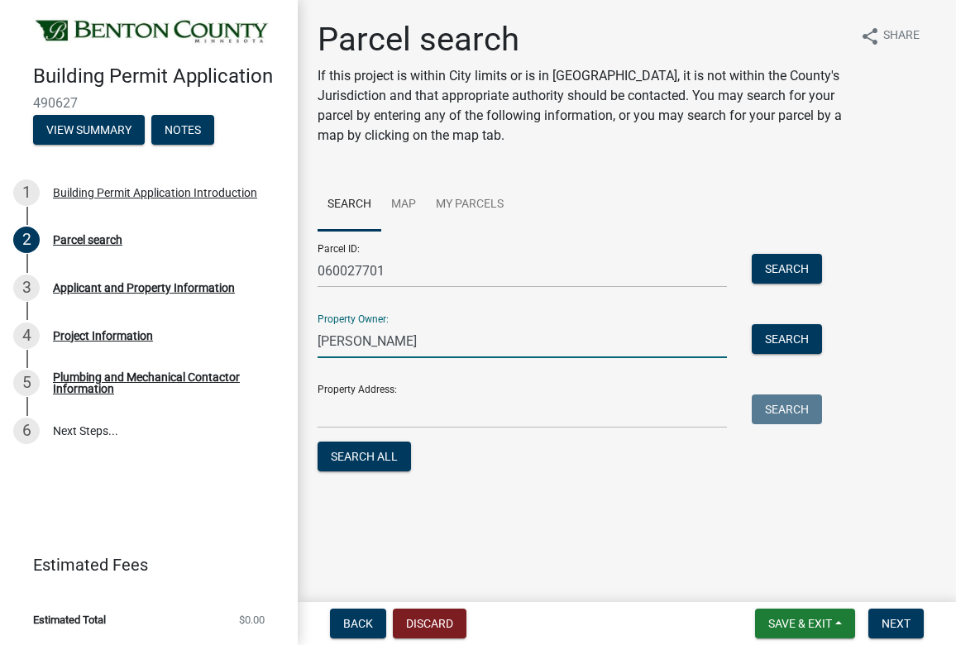
type input "[PERSON_NAME]"
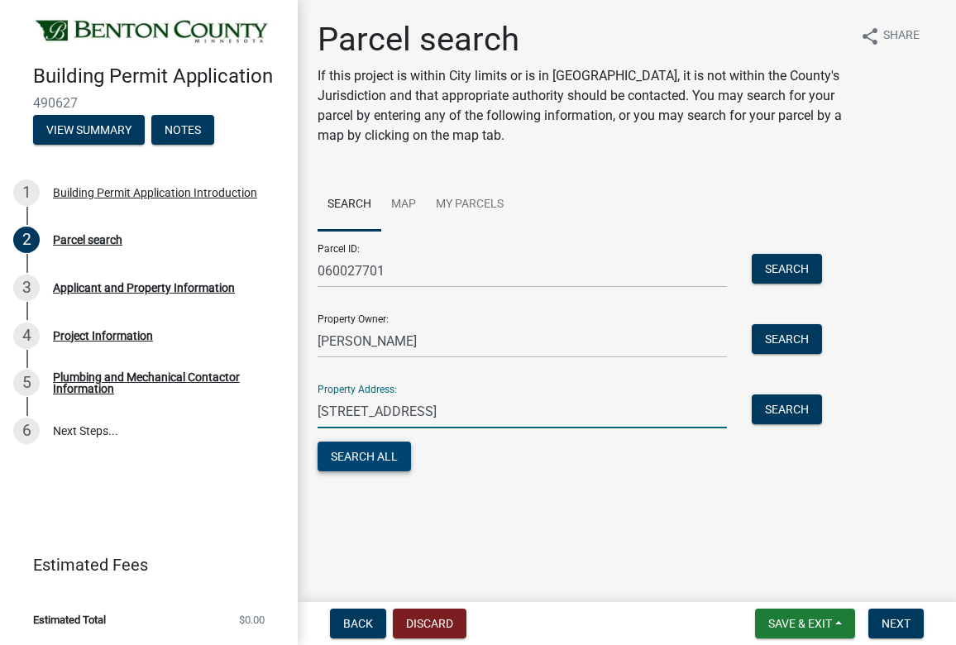
type input "[STREET_ADDRESS]"
click at [366, 458] on button "Search All" at bounding box center [364, 457] width 93 height 30
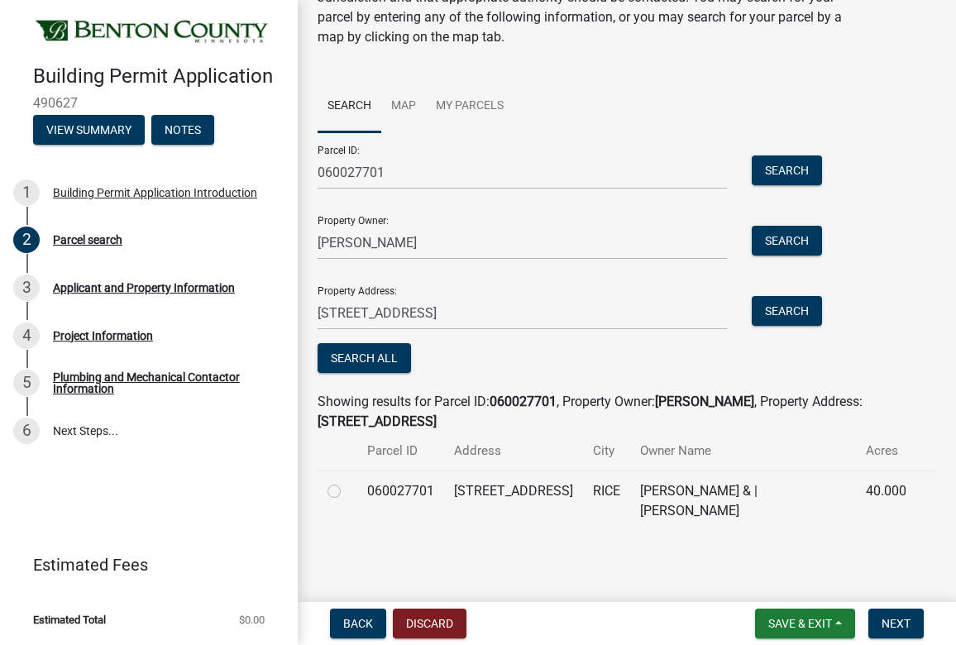
scroll to position [98, 0]
click at [347, 482] on label at bounding box center [347, 482] width 0 height 0
click at [347, 488] on input "radio" at bounding box center [352, 487] width 11 height 11
radio input "true"
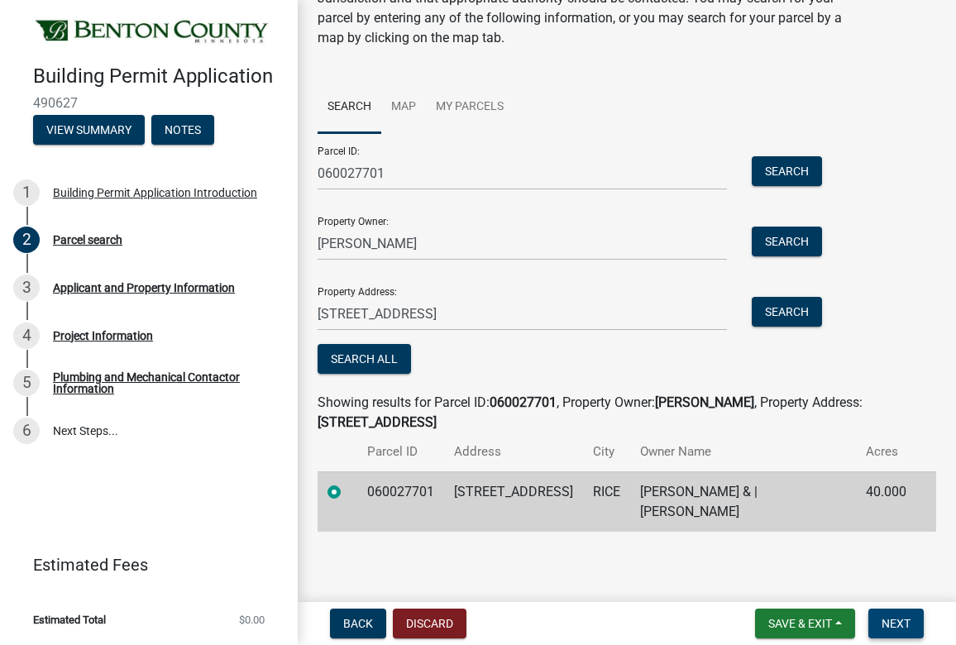
click at [687, 618] on button "Next" at bounding box center [895, 624] width 55 height 30
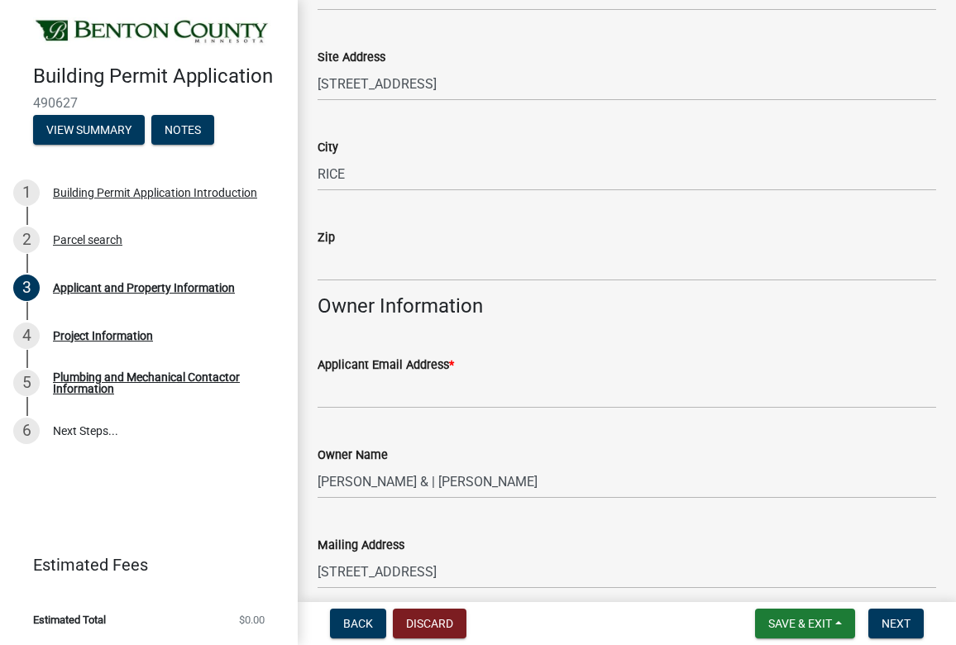
scroll to position [208, 0]
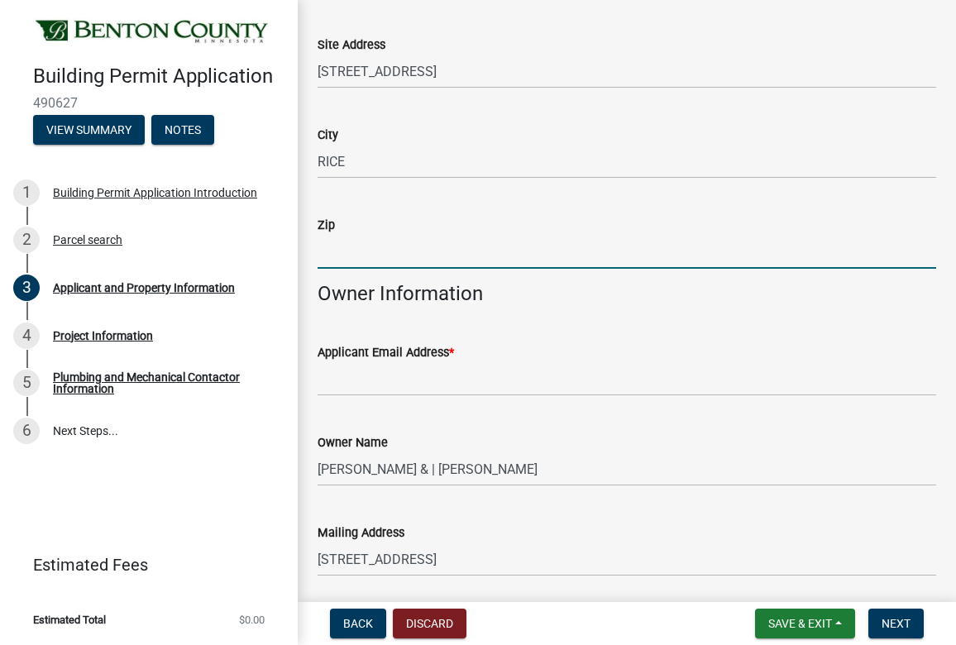
click at [501, 252] on input "Zip" at bounding box center [627, 252] width 619 height 34
type input "56367"
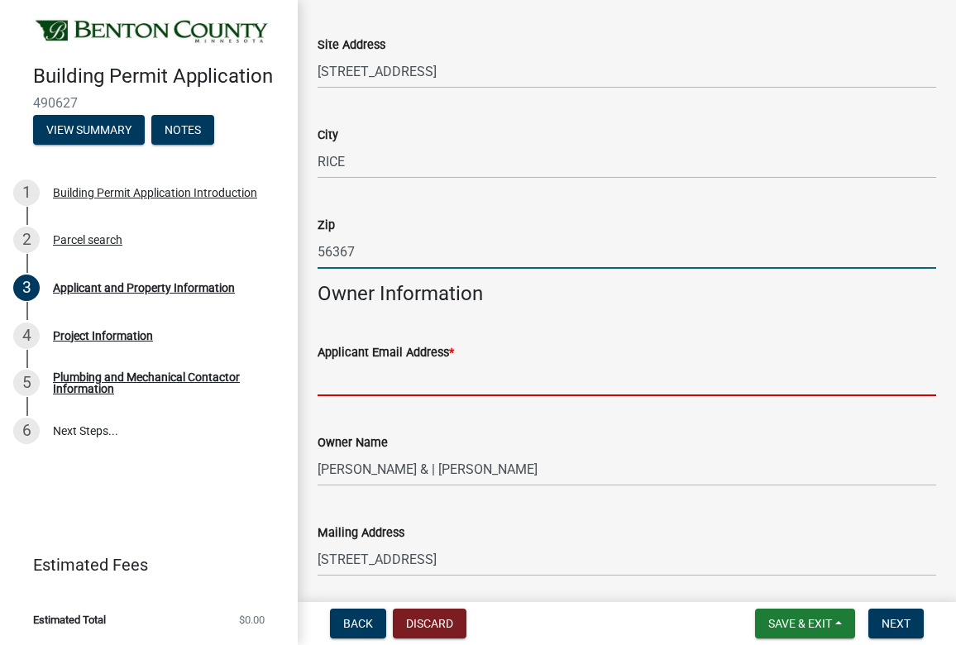
click at [445, 379] on input "Applicant Email Address *" at bounding box center [627, 379] width 619 height 34
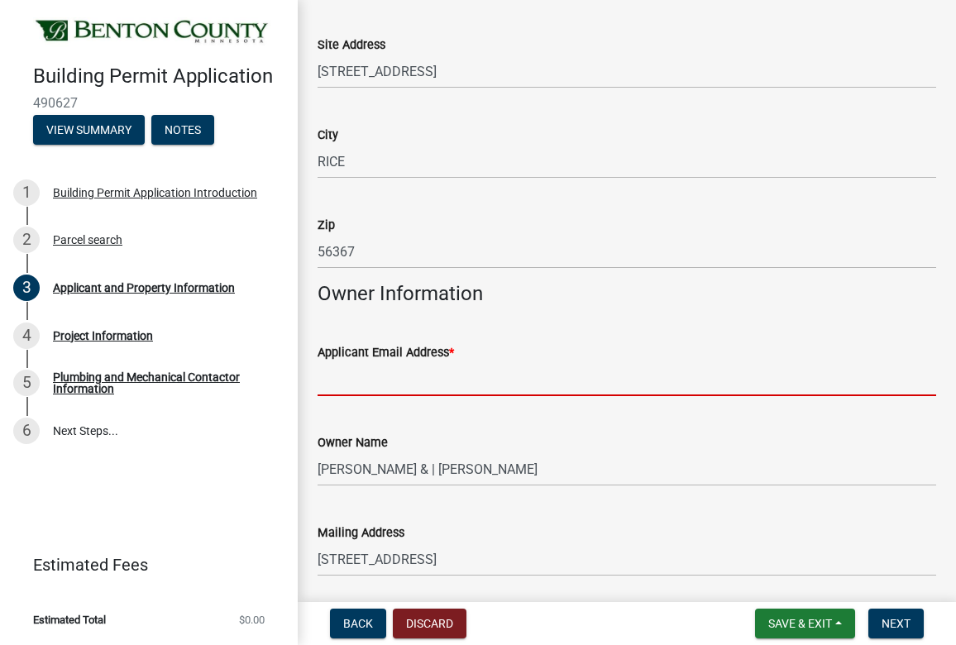
type input "[EMAIL_ADDRESS][DOMAIN_NAME]"
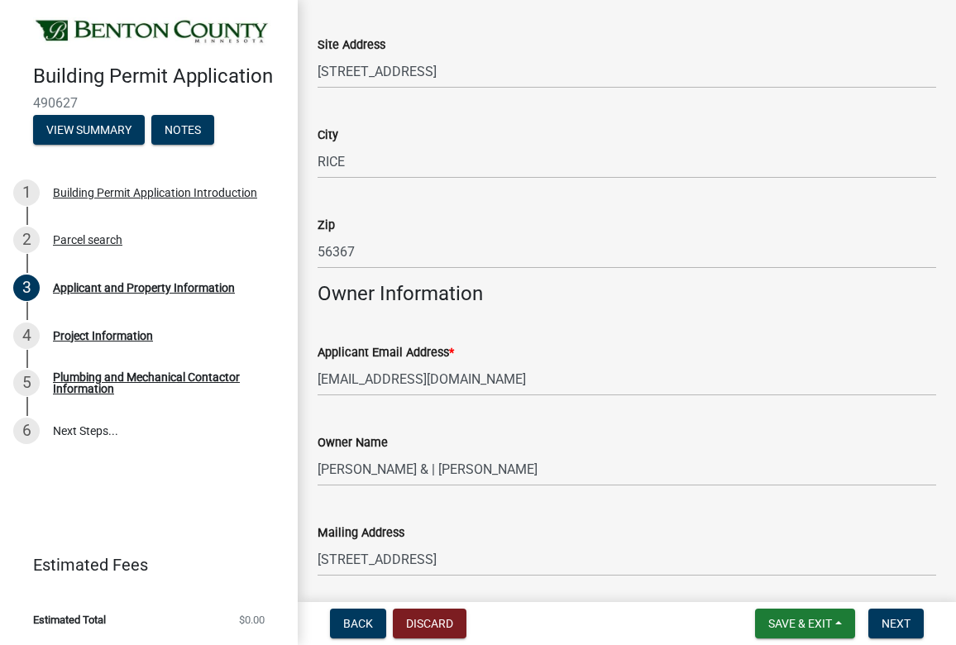
click at [401, 517] on div "Mailing Address [STREET_ADDRESS]" at bounding box center [627, 538] width 619 height 77
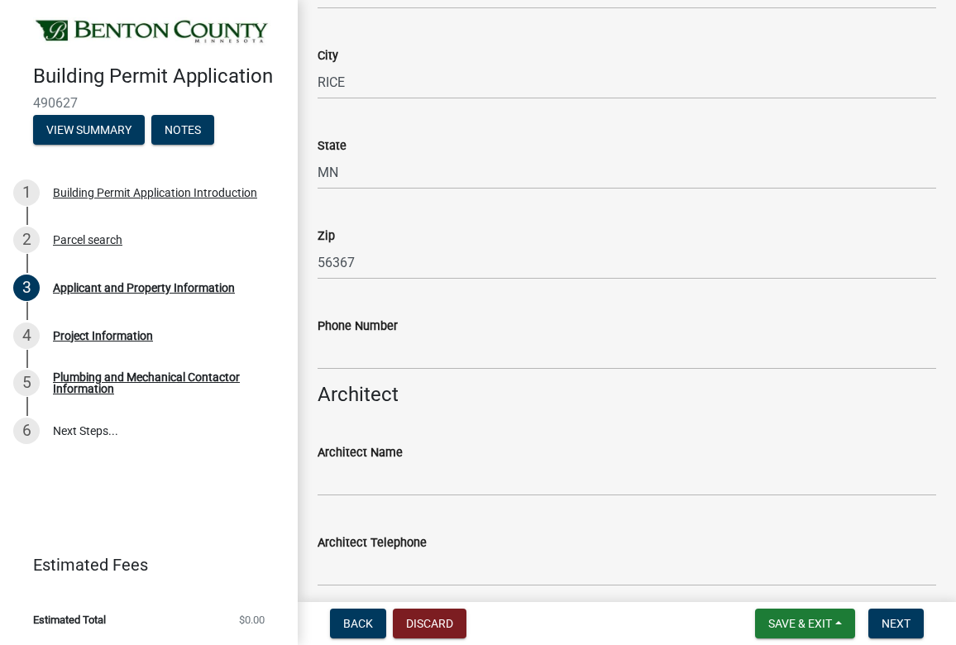
scroll to position [785, 0]
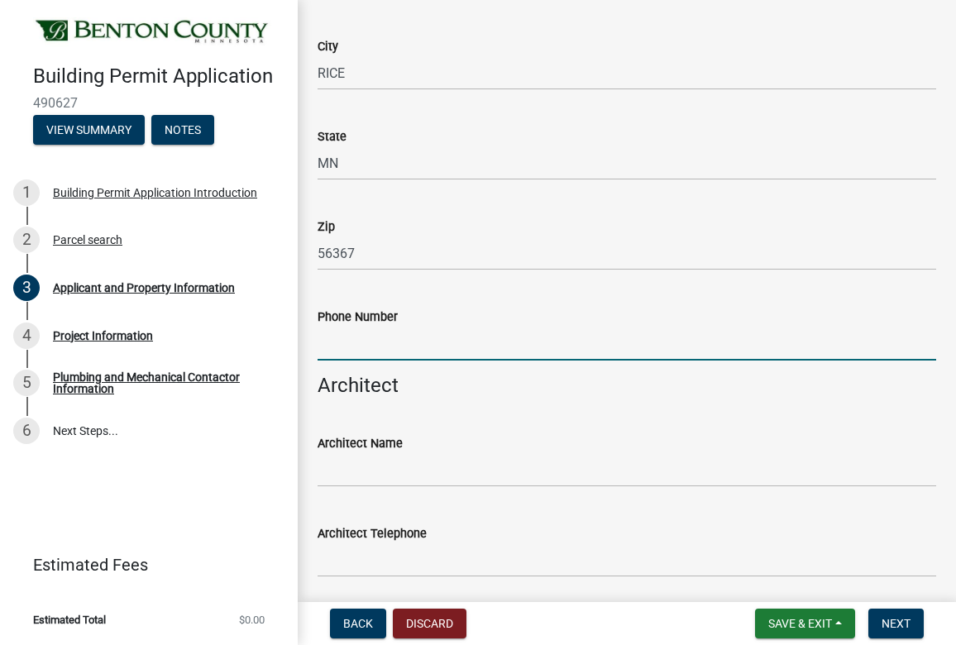
click at [365, 345] on input "Phone Number" at bounding box center [627, 344] width 619 height 34
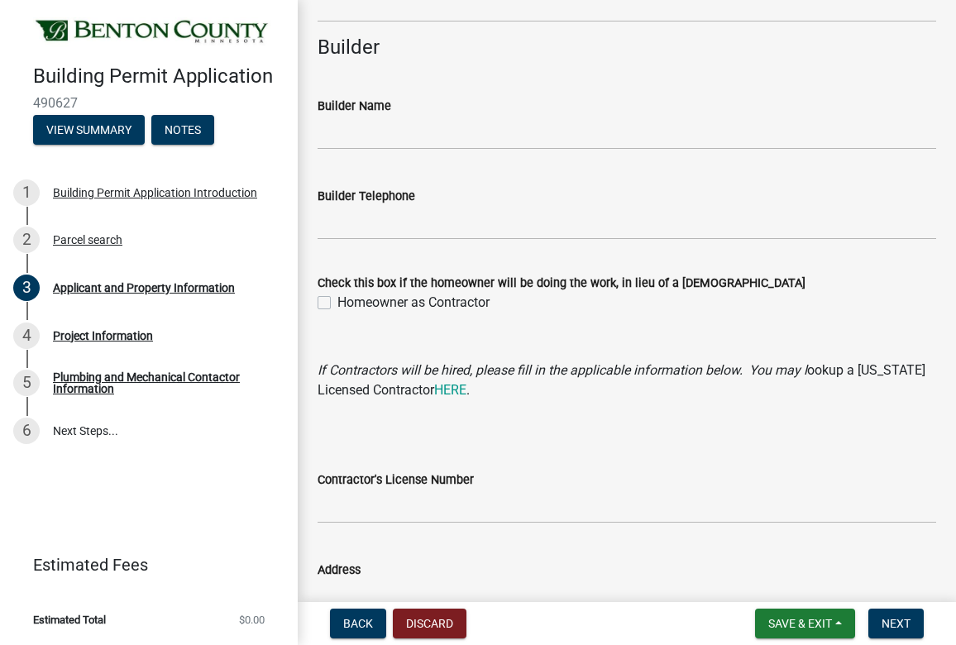
scroll to position [1432, 0]
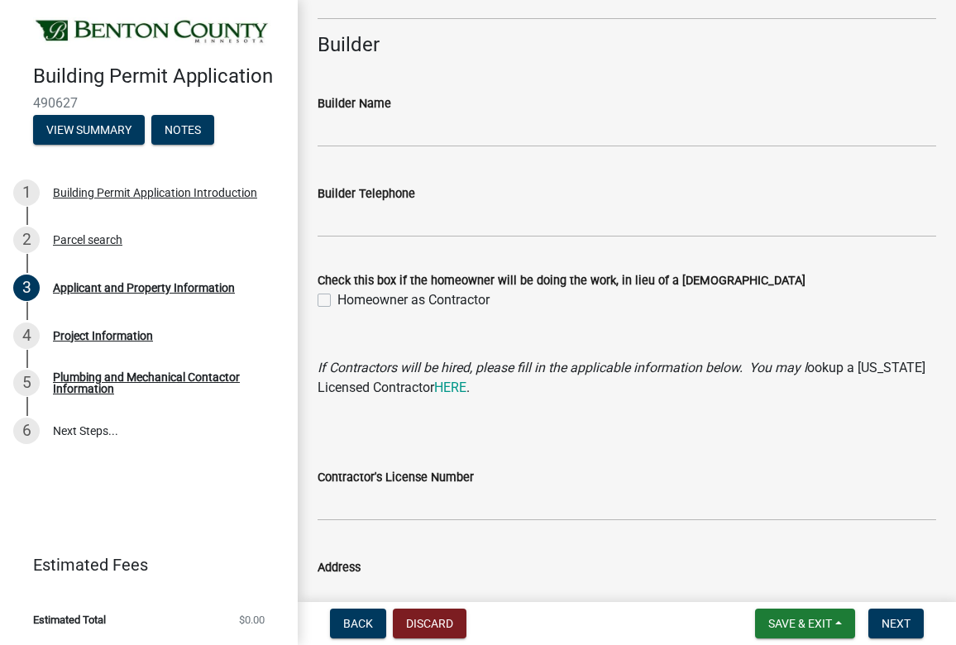
type input "3202488937"
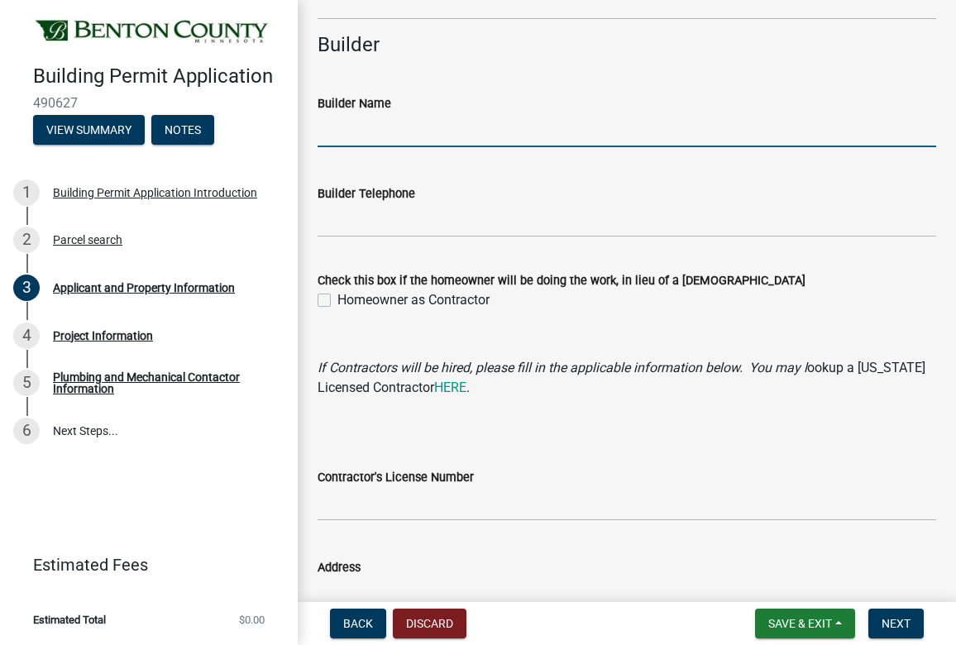
click at [394, 131] on input "Builder Name" at bounding box center [627, 130] width 619 height 34
type input "Renewal By [PERSON_NAME]"
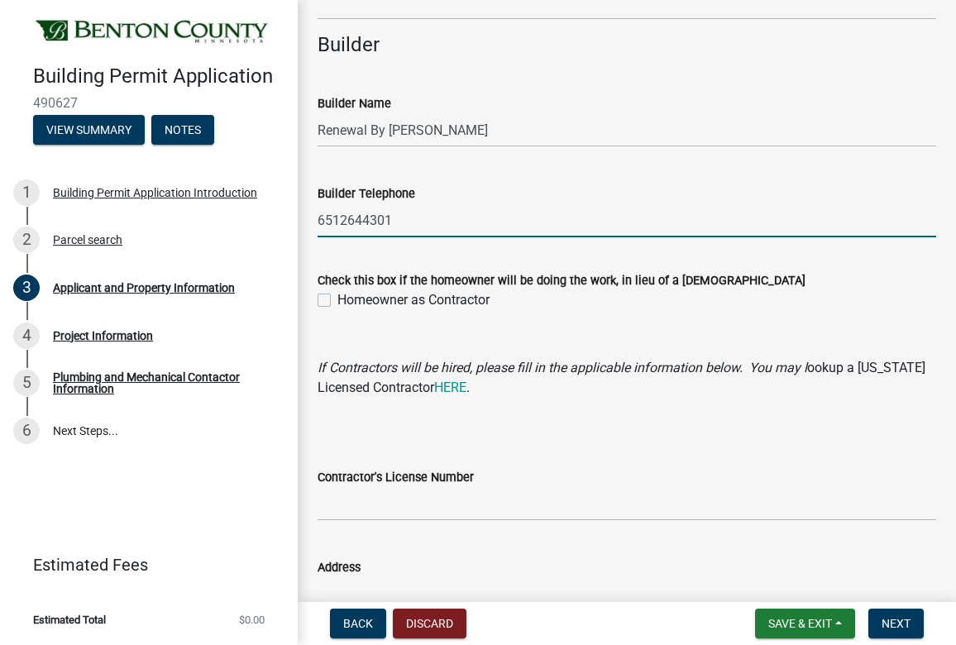
type input "6512644301"
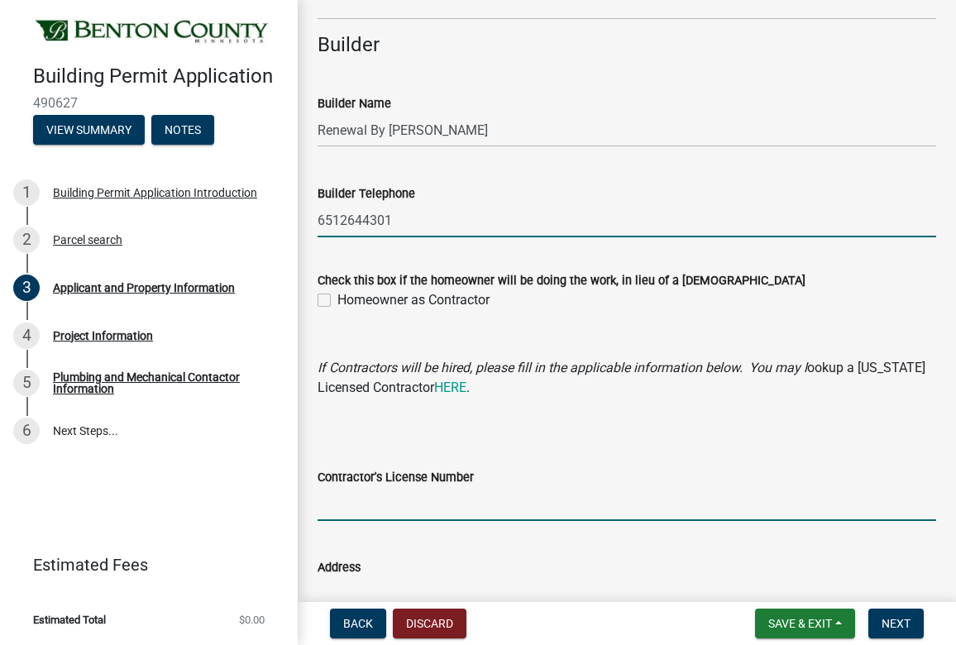
click at [398, 498] on input "Contractor's License Number" at bounding box center [627, 504] width 619 height 34
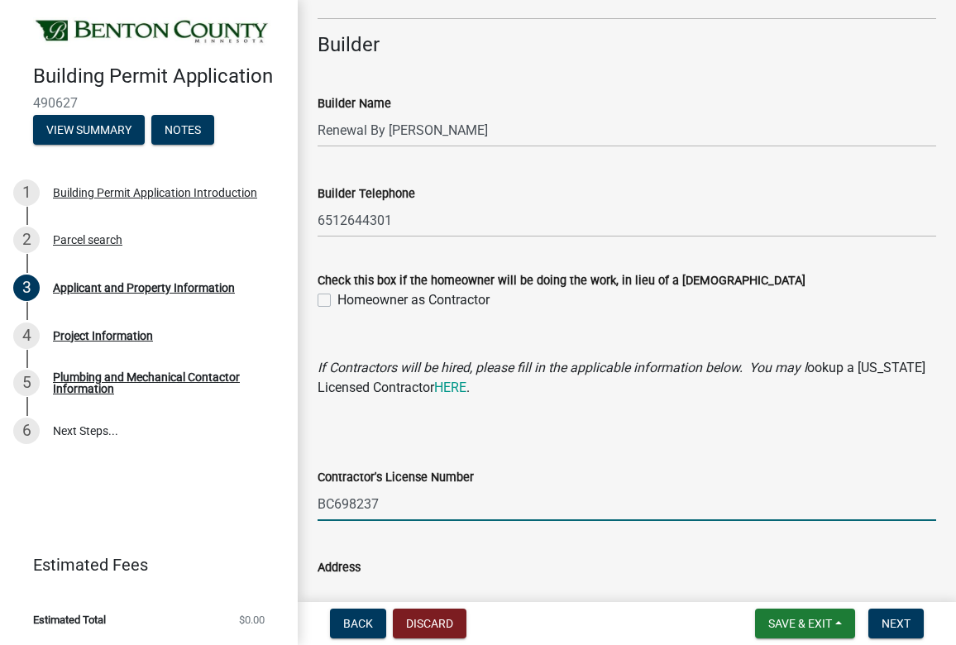
type input "BC698237"
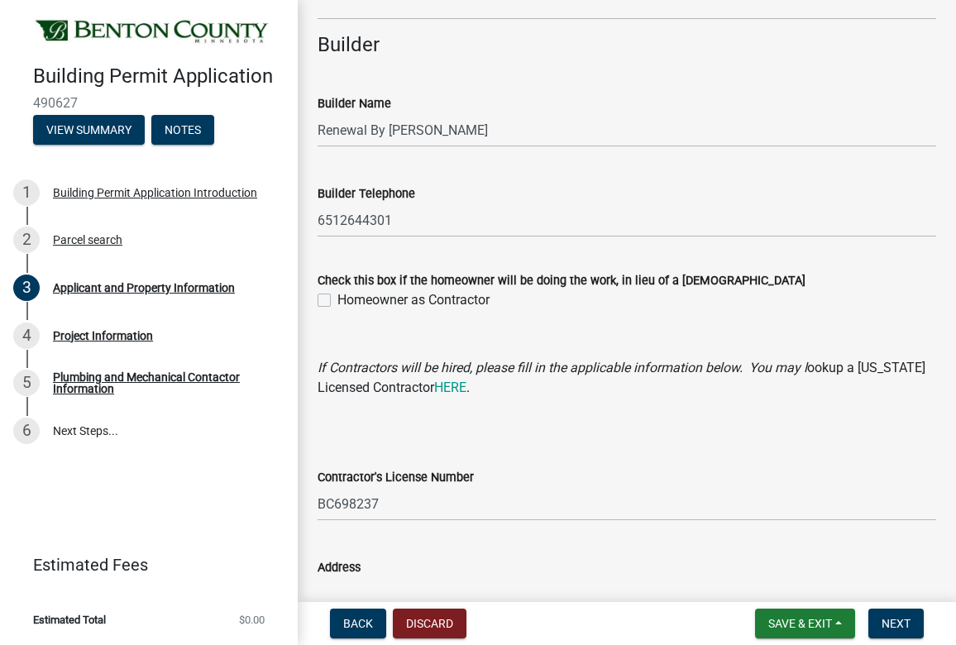
scroll to position [1437, 0]
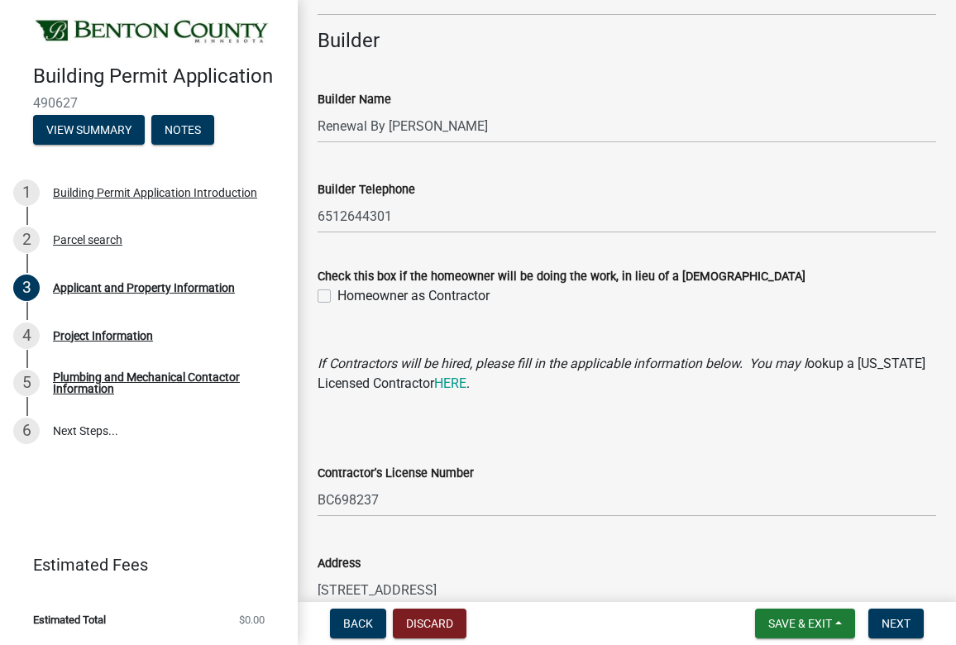
type input "[STREET_ADDRESS]"
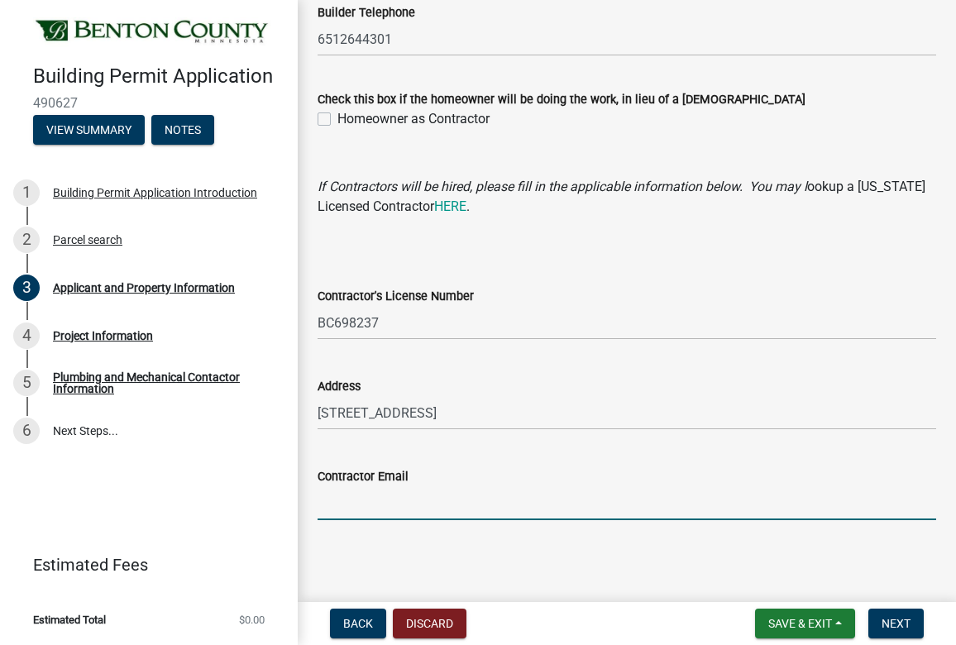
type input "[EMAIL_ADDRESS][DOMAIN_NAME]"
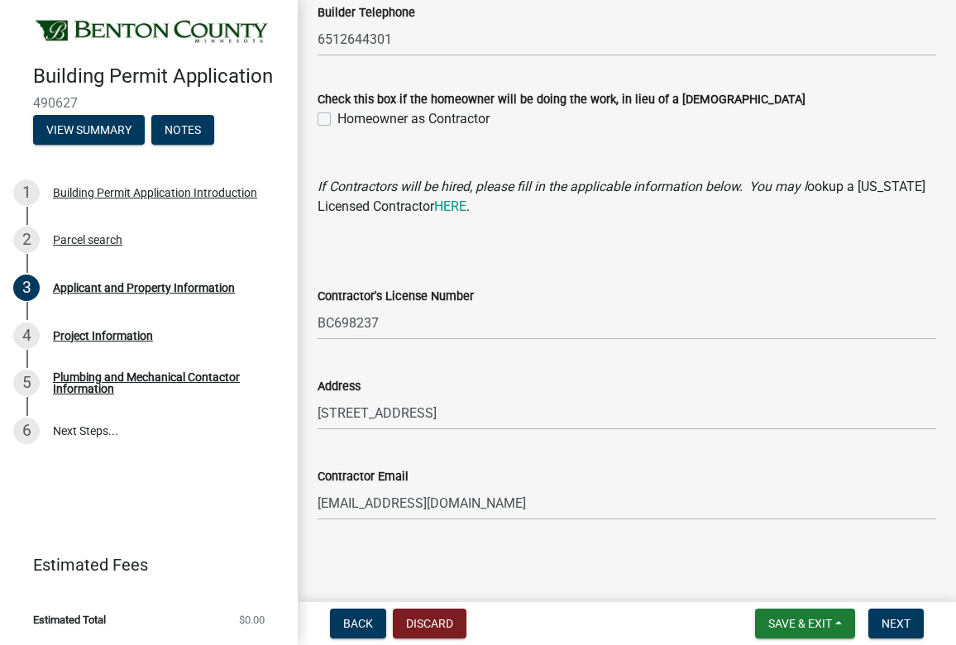
scroll to position [0, 0]
click at [687, 619] on span "Next" at bounding box center [896, 623] width 29 height 13
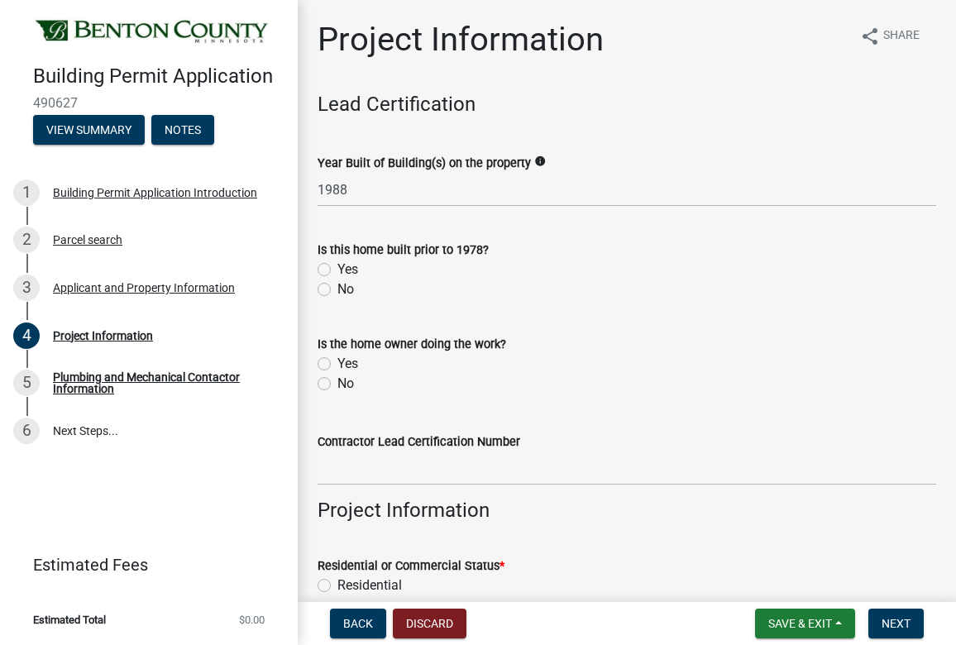
click at [337, 290] on label "No" at bounding box center [345, 290] width 17 height 20
click at [337, 290] on input "No" at bounding box center [342, 285] width 11 height 11
radio input "true"
click at [337, 380] on label "No" at bounding box center [345, 384] width 17 height 20
click at [337, 380] on input "No" at bounding box center [342, 379] width 11 height 11
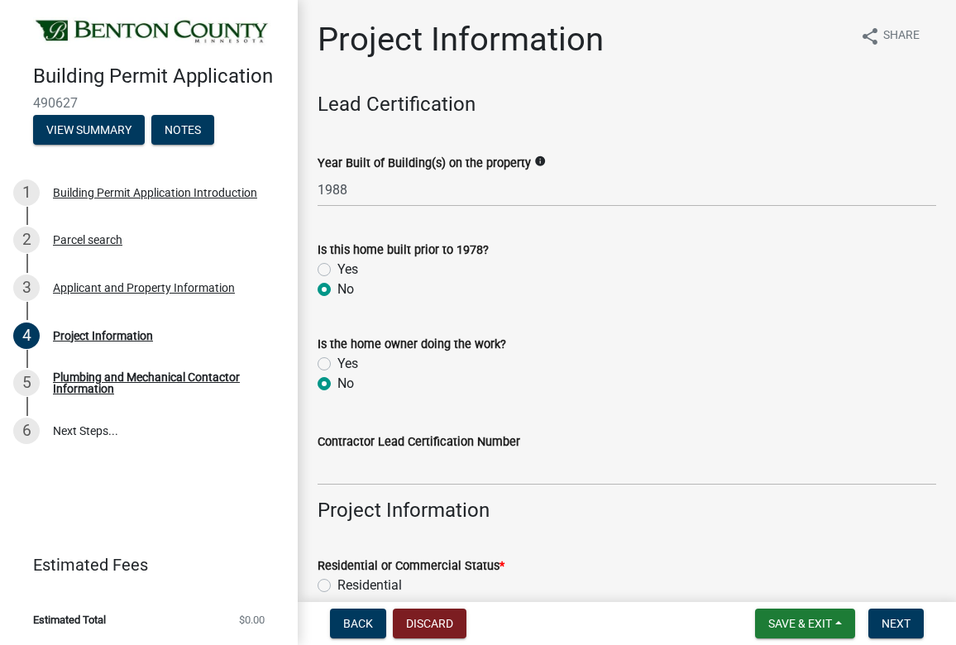
radio input "true"
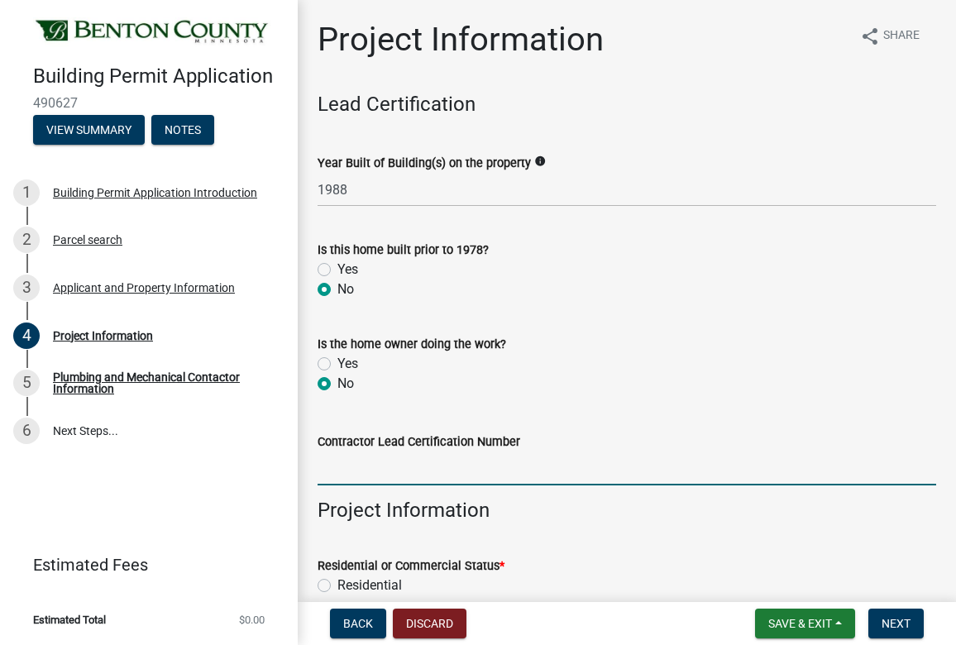
click at [342, 461] on input "Contractor Lead Certification Number" at bounding box center [627, 469] width 619 height 34
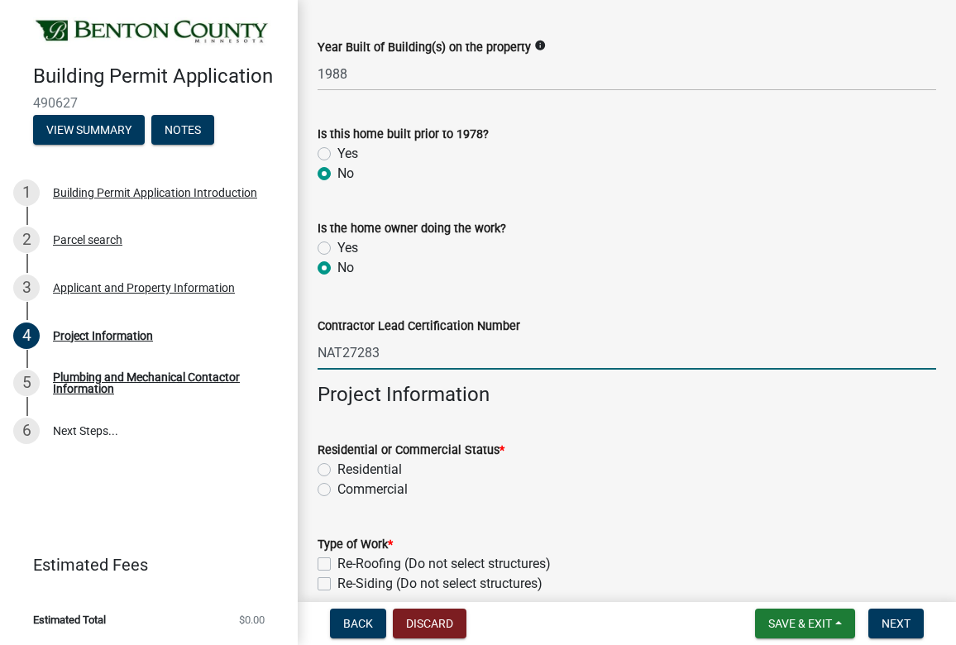
scroll to position [117, 0]
type input "NAT27283"
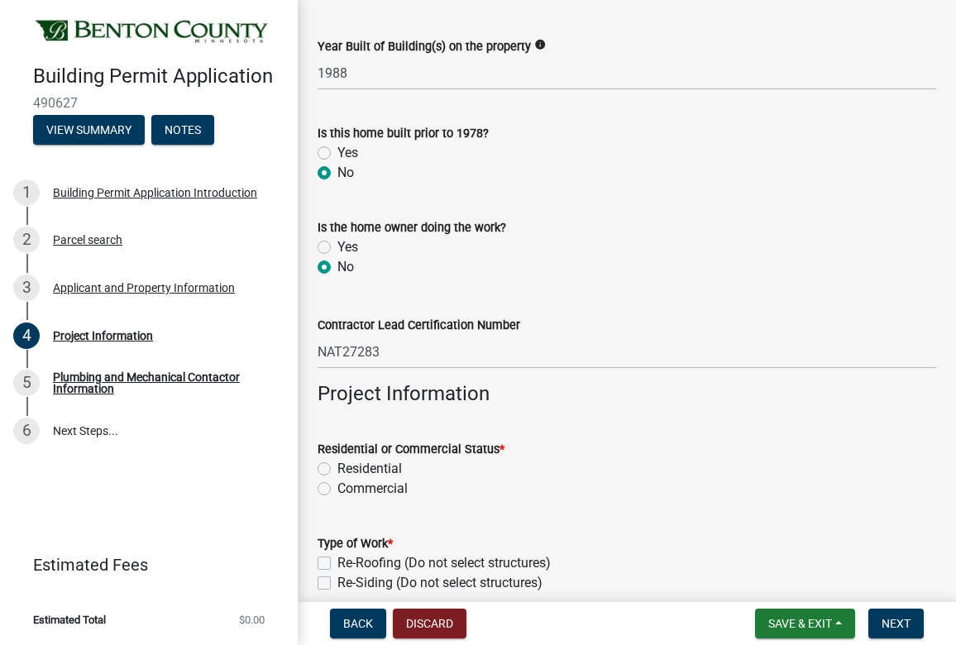
click at [337, 466] on label "Residential" at bounding box center [369, 469] width 65 height 20
click at [337, 466] on input "Residential" at bounding box center [342, 464] width 11 height 11
radio input "true"
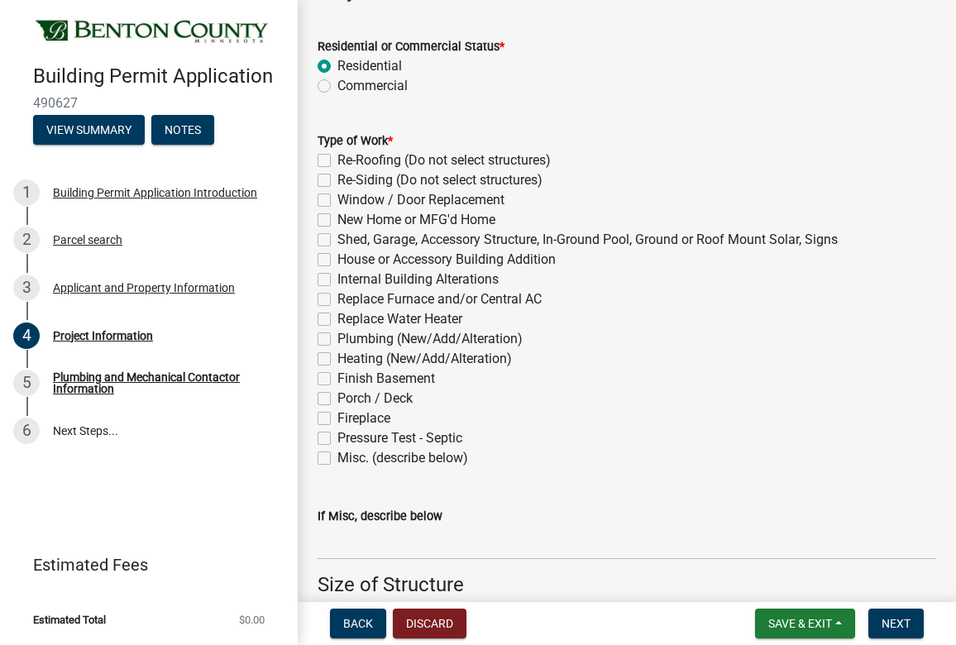
scroll to position [564, 0]
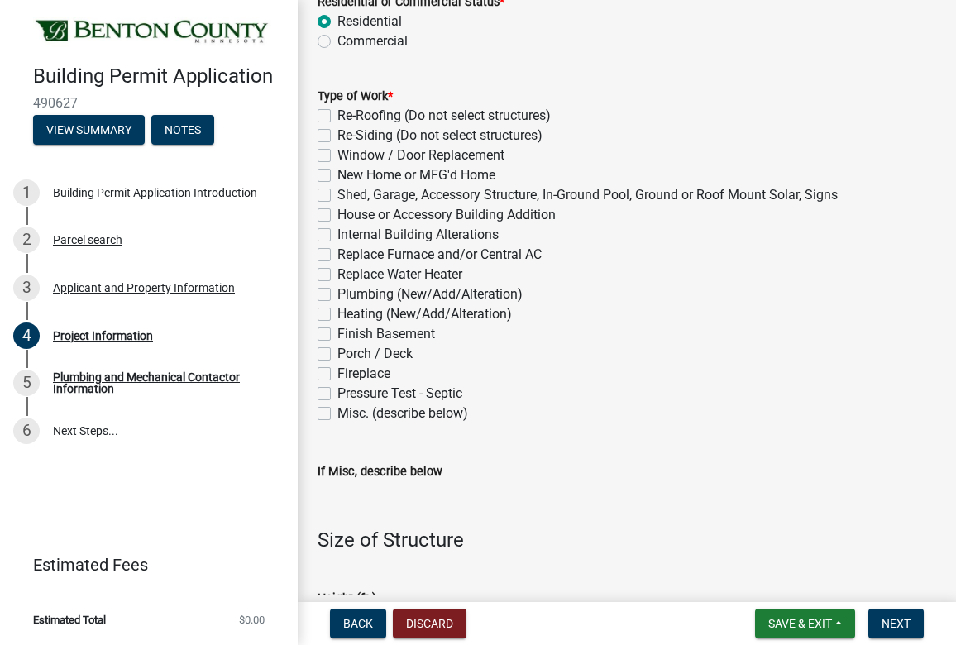
click at [337, 151] on label "Window / Door Replacement" at bounding box center [420, 156] width 167 height 20
click at [337, 151] on input "Window / Door Replacement" at bounding box center [342, 151] width 11 height 11
checkbox input "true"
checkbox input "false"
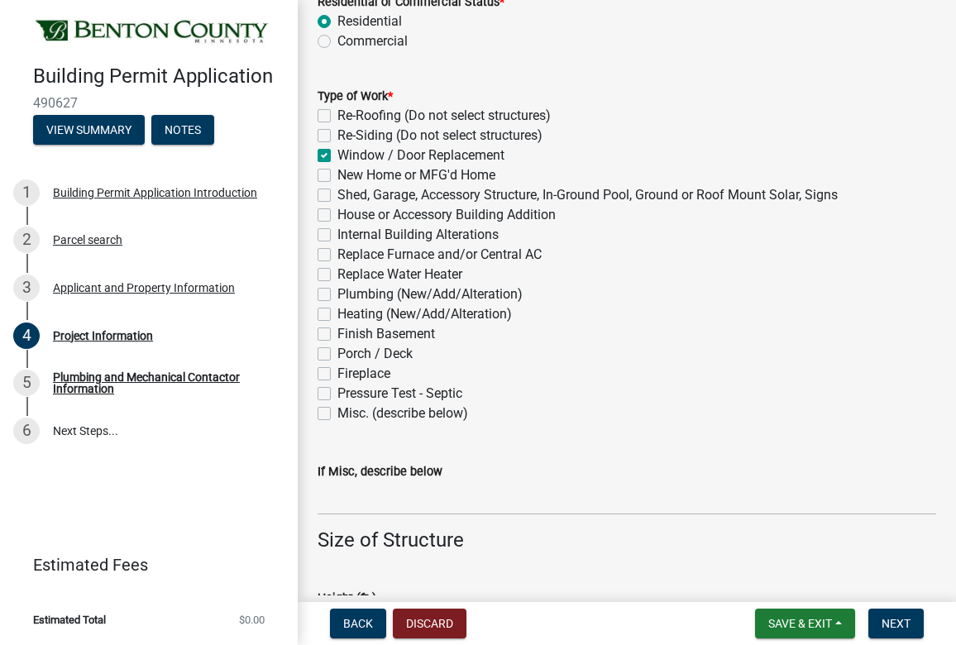
checkbox input "true"
checkbox input "false"
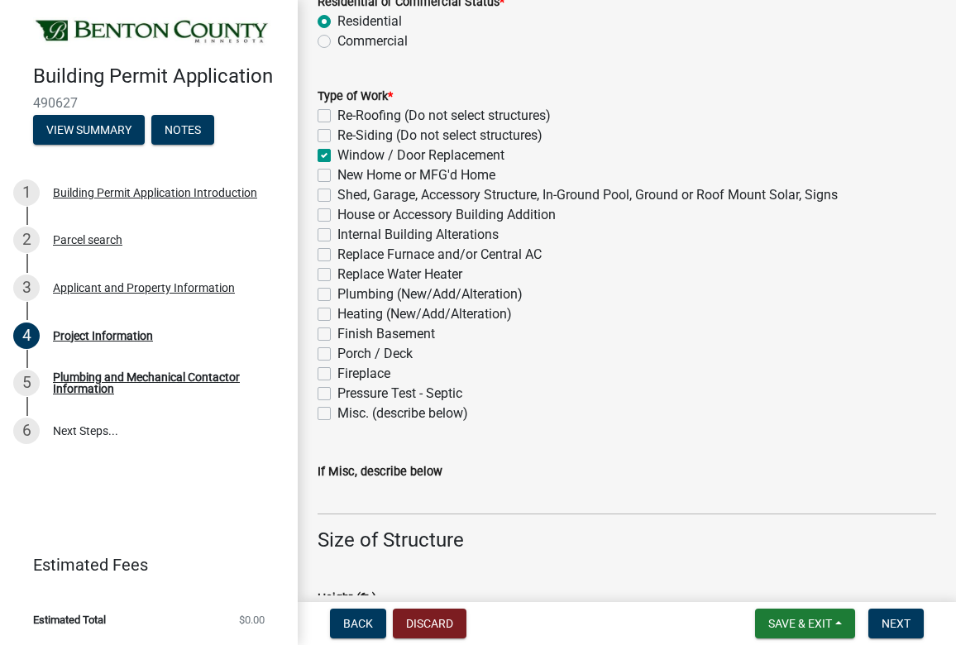
checkbox input "false"
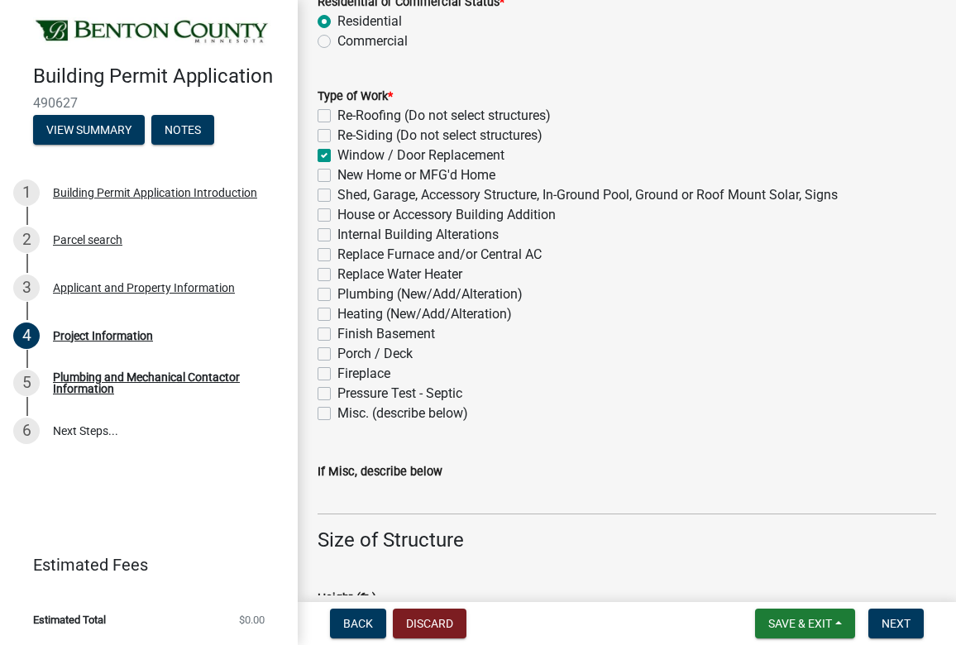
checkbox input "false"
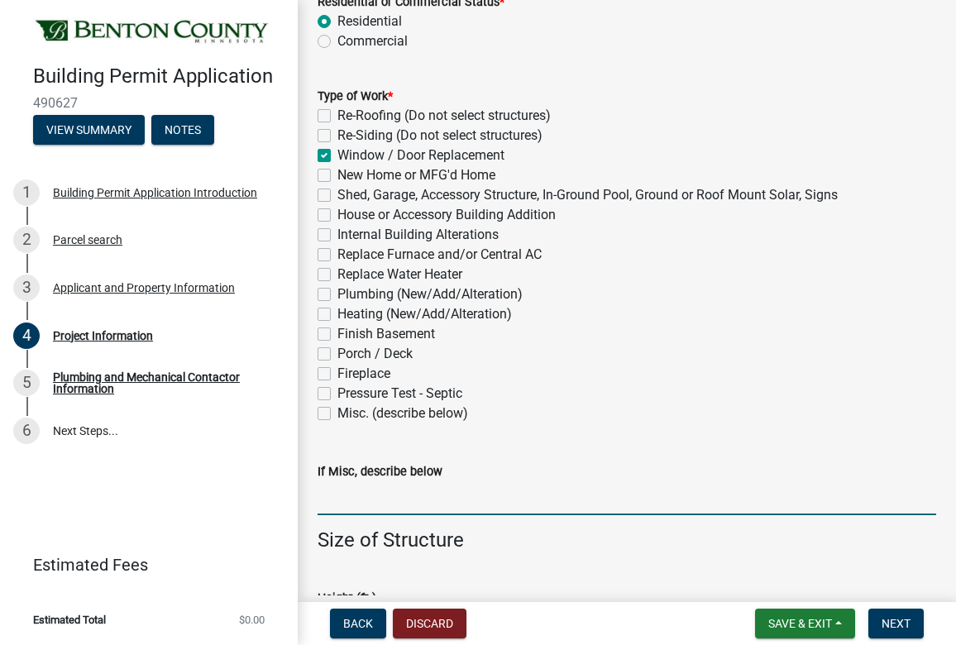
click at [366, 502] on input "If Misc, describe below" at bounding box center [627, 498] width 619 height 34
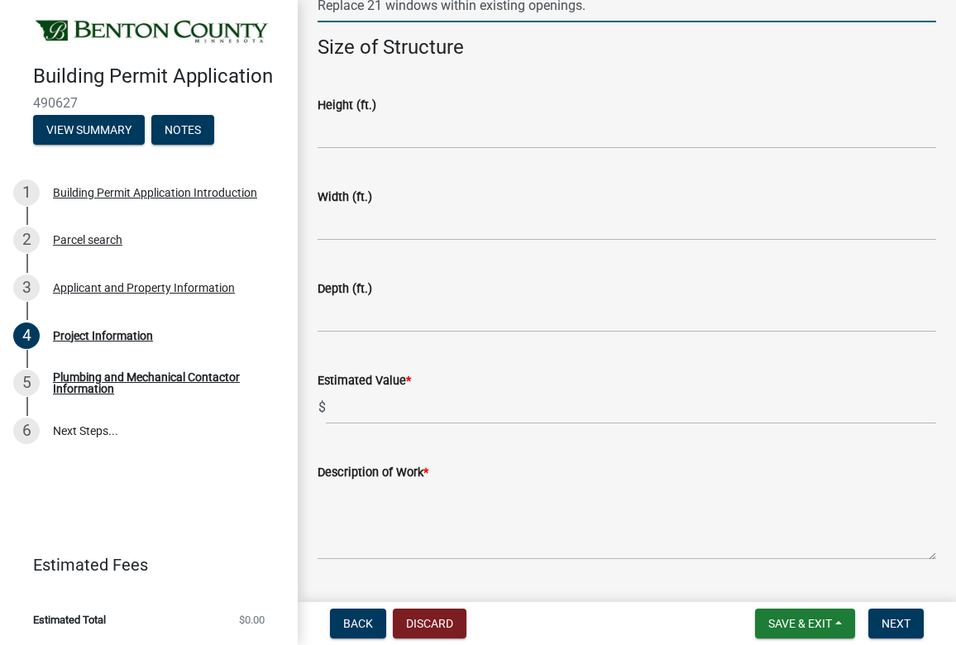
scroll to position [1059, 0]
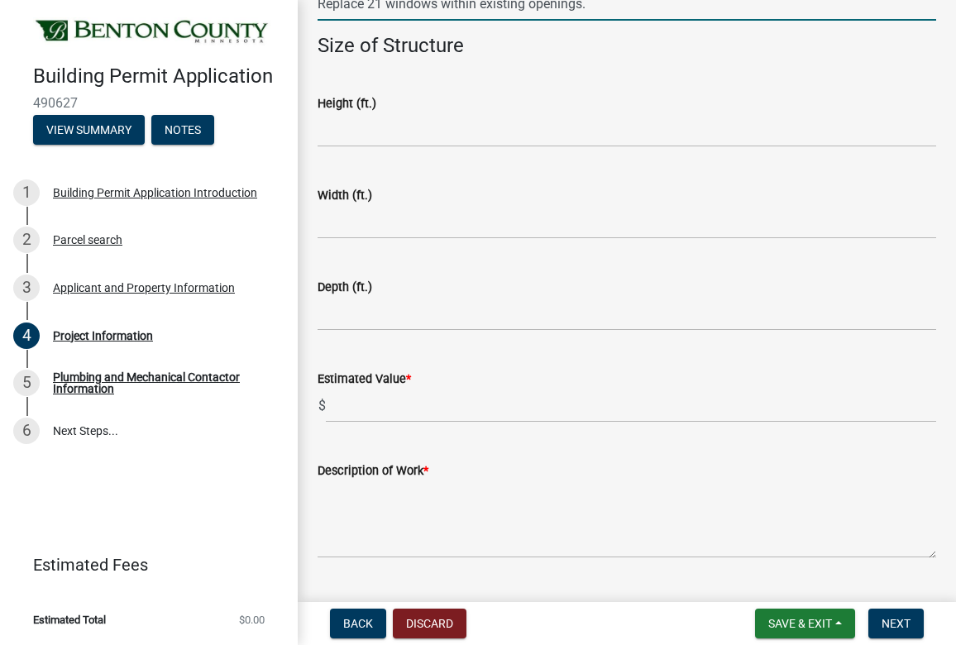
type input "Replace 21 windows within existing openings."
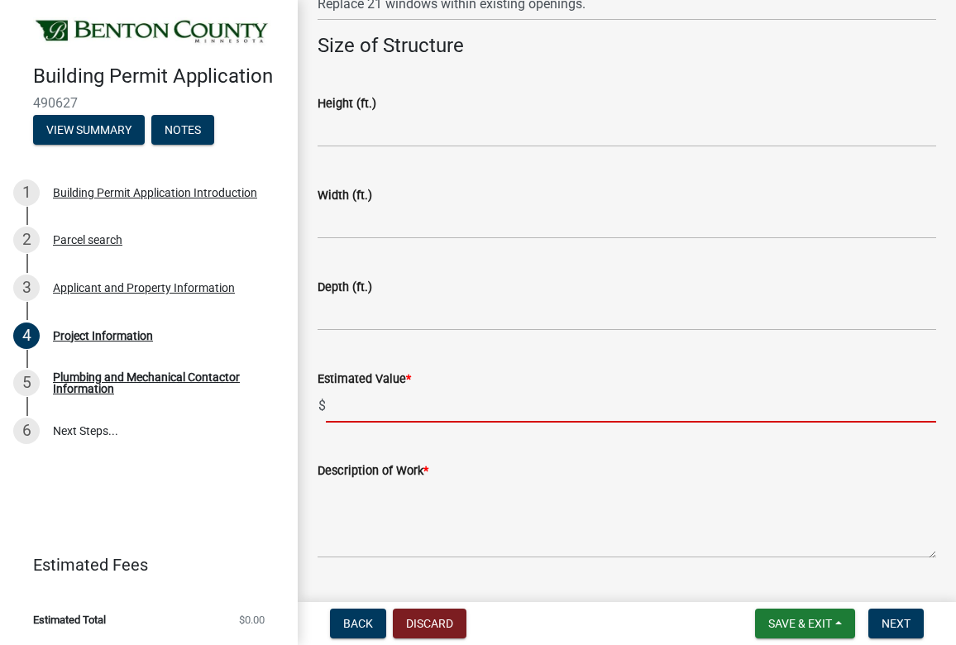
click at [347, 409] on input "text" at bounding box center [631, 406] width 610 height 34
type input "70852"
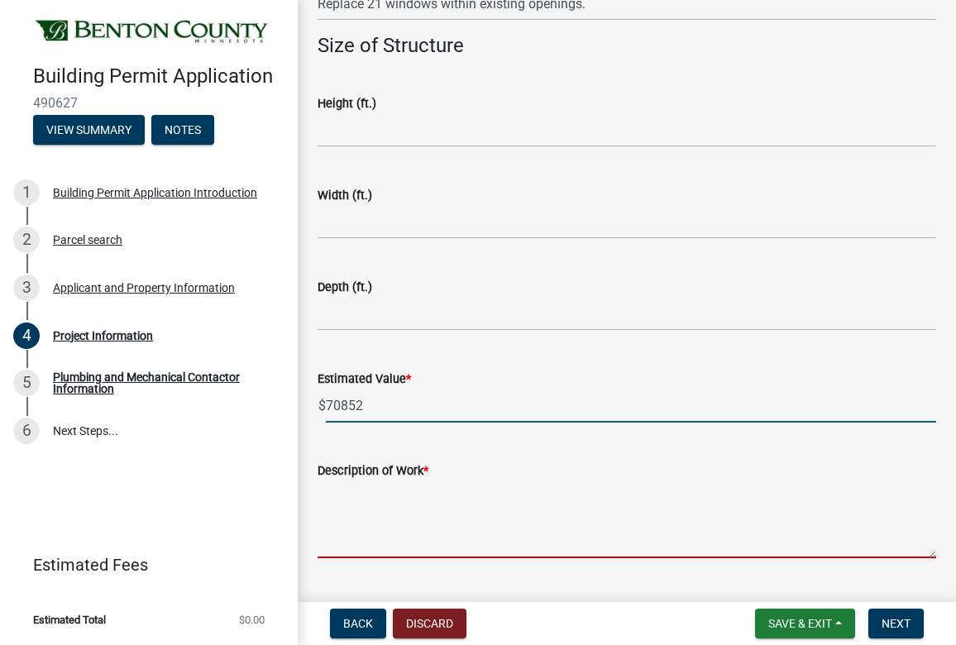
click at [374, 506] on textarea "Description of Work *" at bounding box center [627, 520] width 619 height 78
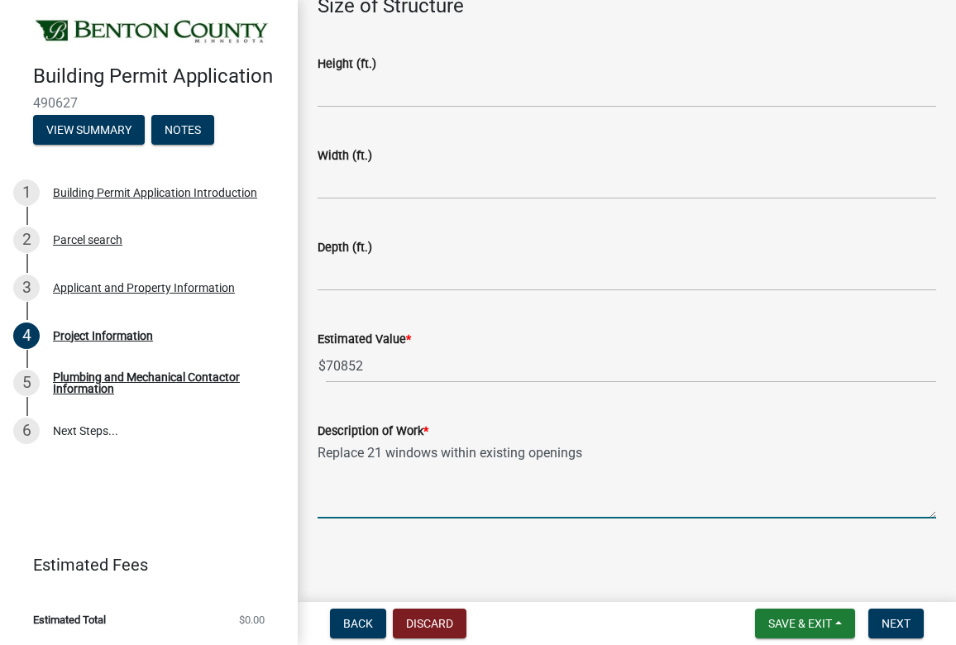
scroll to position [1098, 0]
type textarea "Replace 21 windows within existing openings"
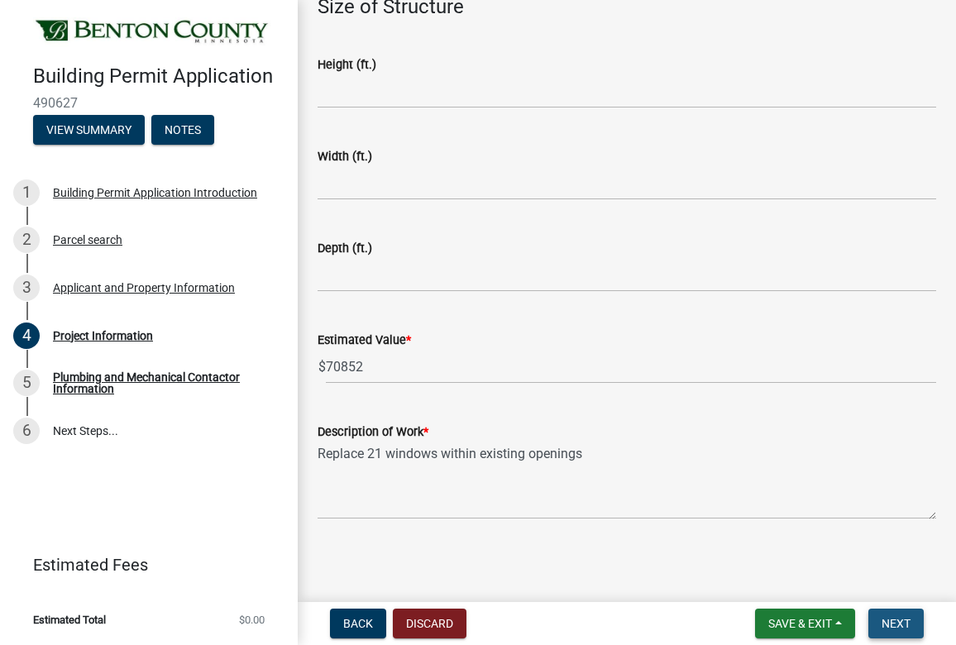
click at [687, 624] on span "Next" at bounding box center [896, 623] width 29 height 13
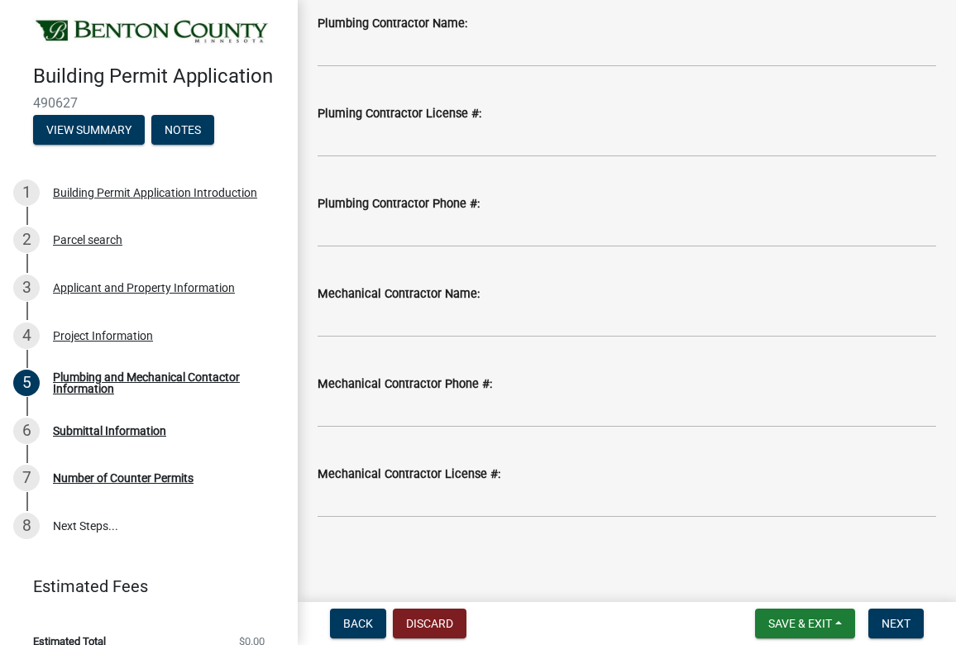
scroll to position [175, 0]
click at [687, 622] on button "Next" at bounding box center [895, 624] width 55 height 30
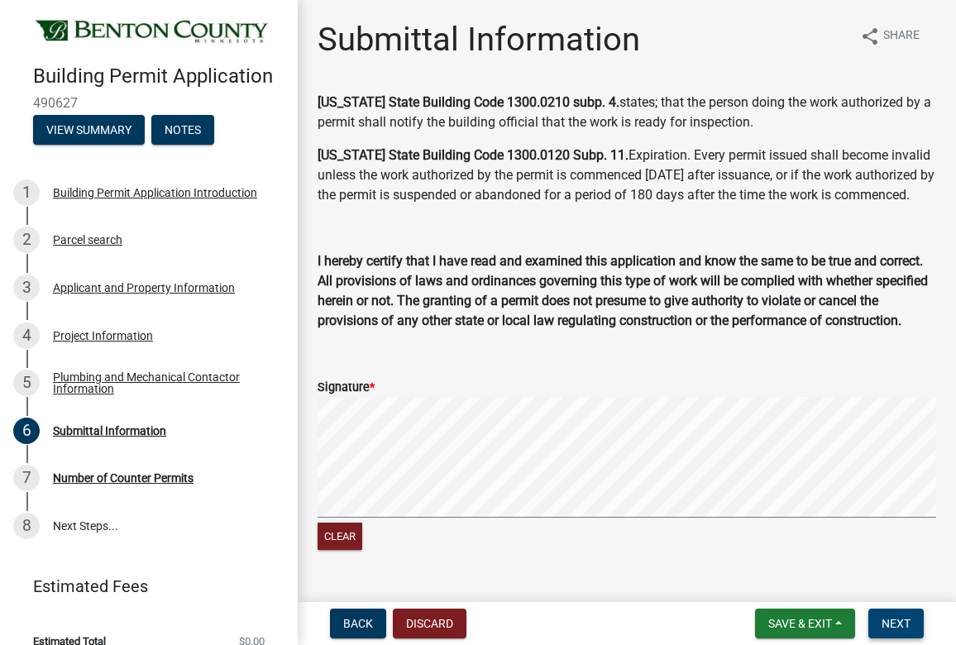
click at [687, 617] on span "Next" at bounding box center [896, 623] width 29 height 13
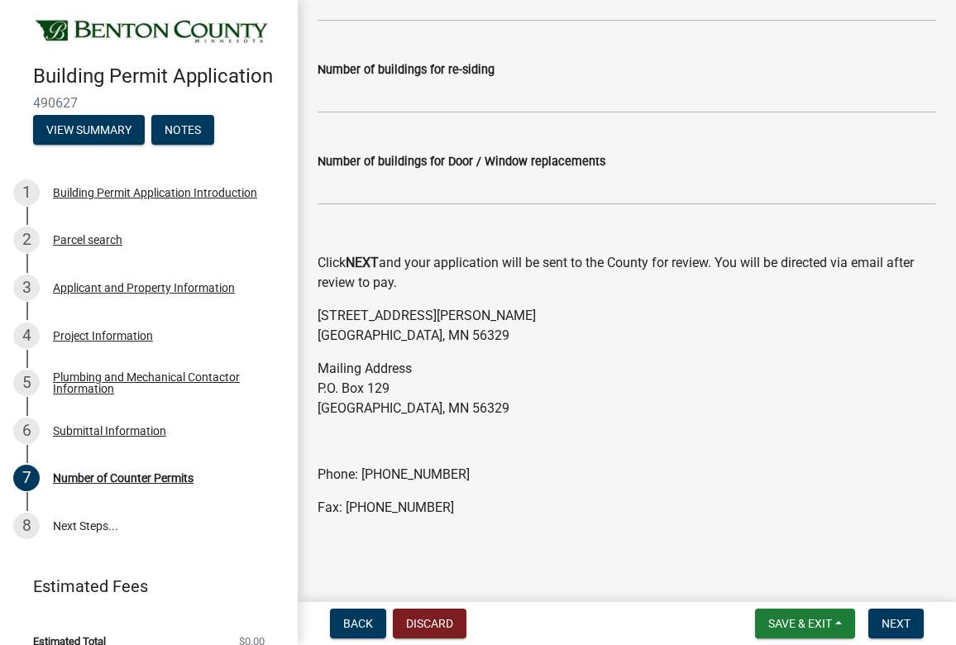
scroll to position [411, 0]
click at [687, 620] on span "Next" at bounding box center [896, 623] width 29 height 13
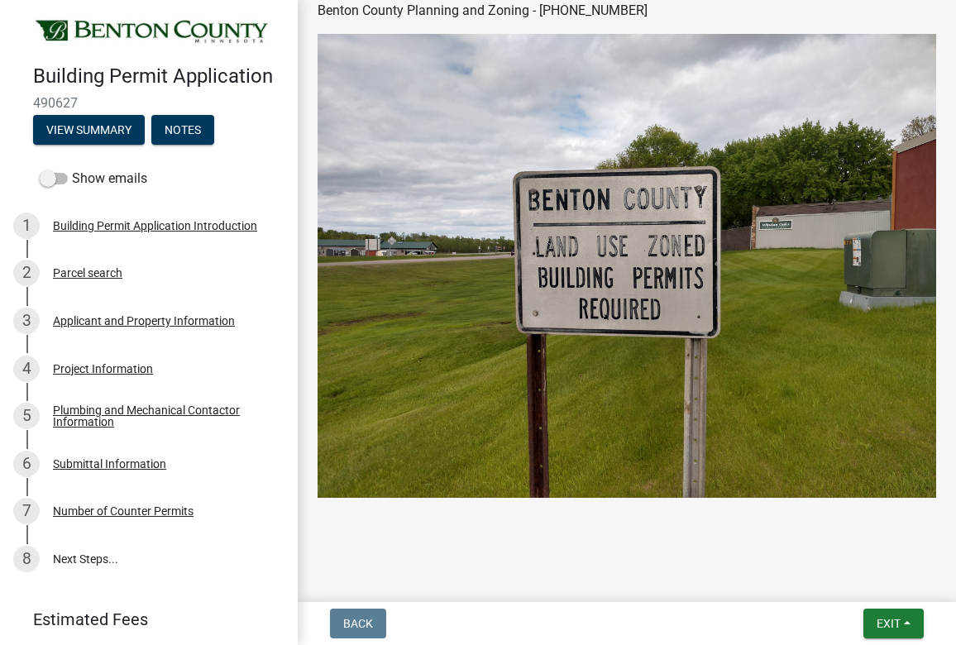
scroll to position [748, 0]
click at [687, 628] on span "Exit" at bounding box center [889, 623] width 24 height 13
click at [687, 584] on button "Save & Exit" at bounding box center [858, 581] width 132 height 40
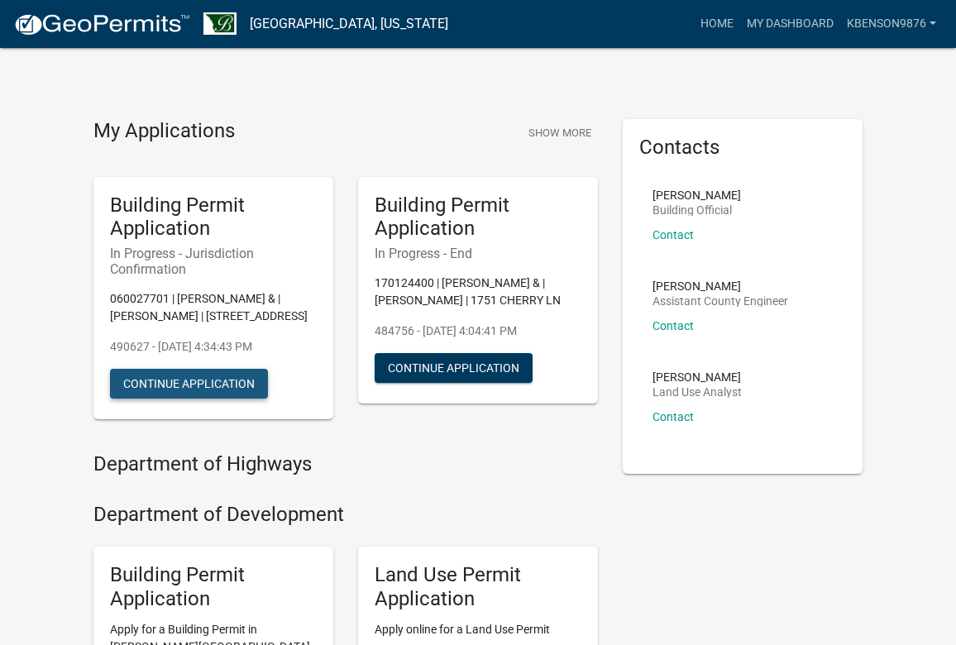
click at [229, 395] on button "Continue Application" at bounding box center [189, 384] width 158 height 30
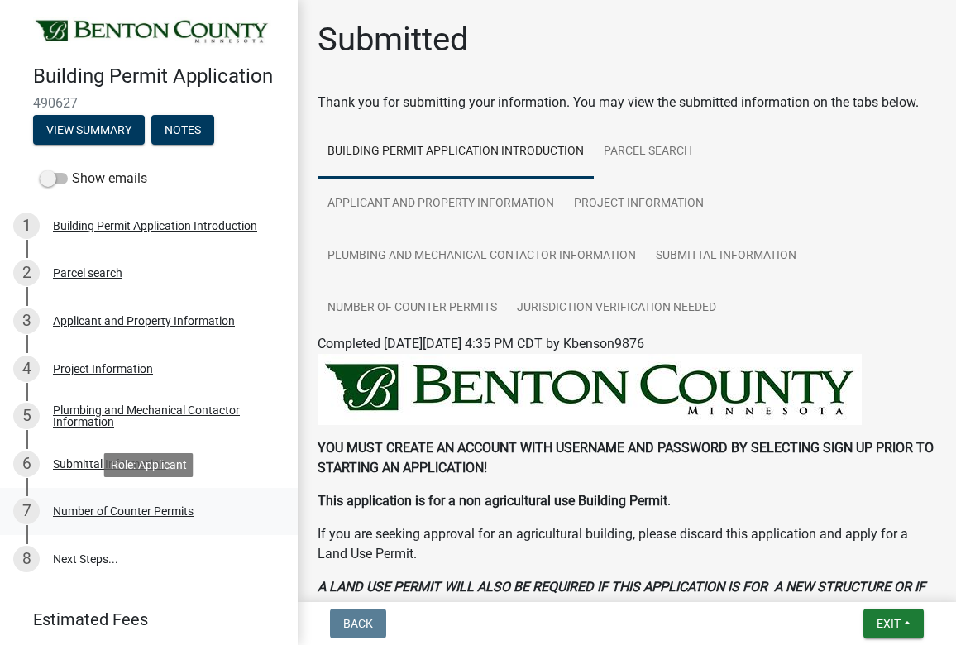
click at [149, 507] on div "Number of Counter Permits" at bounding box center [123, 511] width 141 height 12
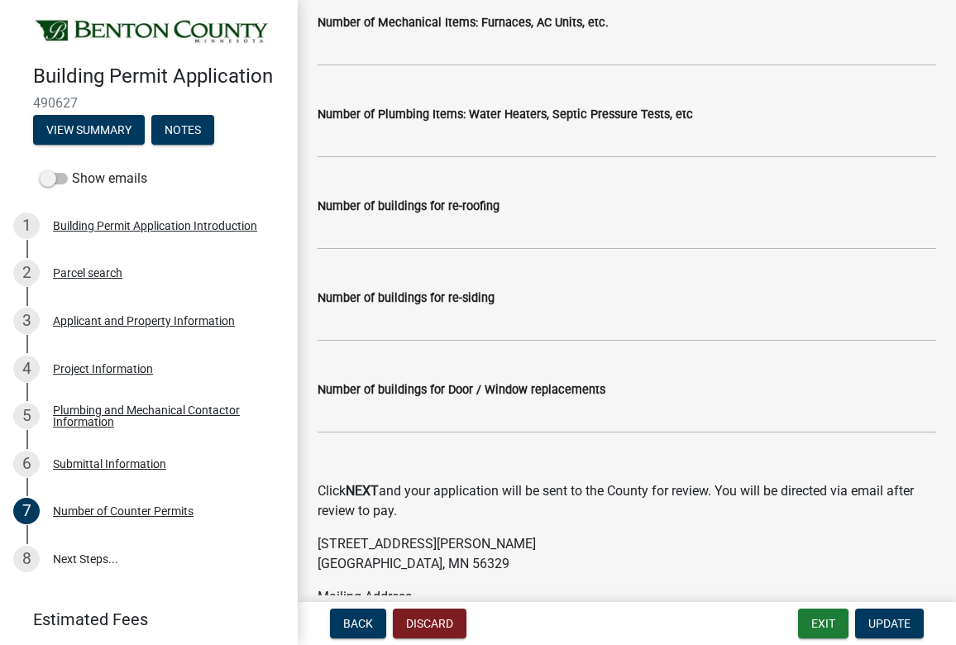
scroll to position [188, 0]
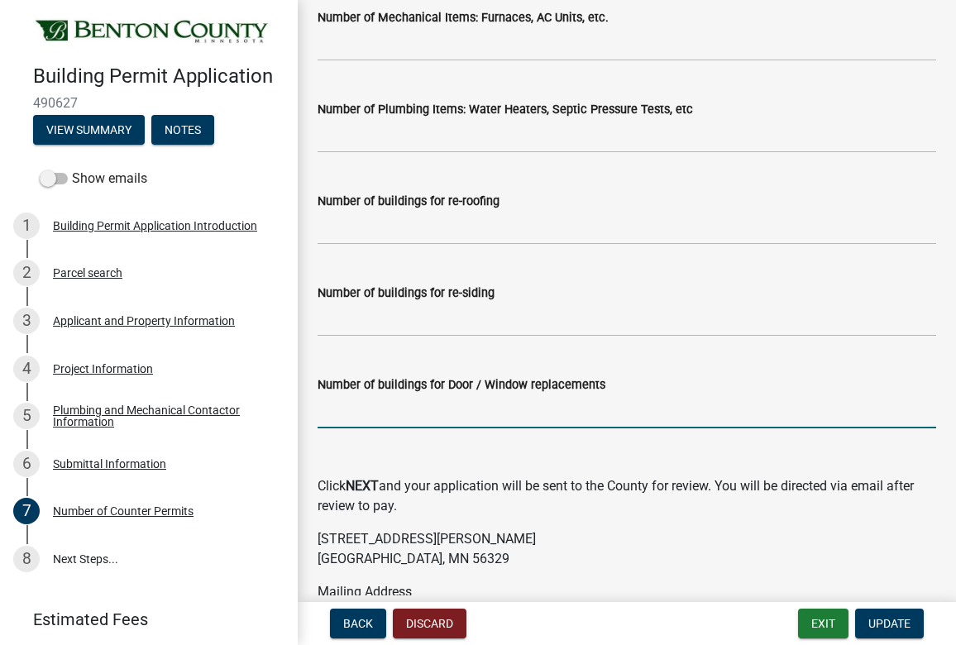
click at [485, 412] on input "text" at bounding box center [627, 412] width 619 height 34
type input "1"
click at [597, 503] on p "Click NEXT and your application will be sent to the County for review. You will…" at bounding box center [627, 496] width 619 height 40
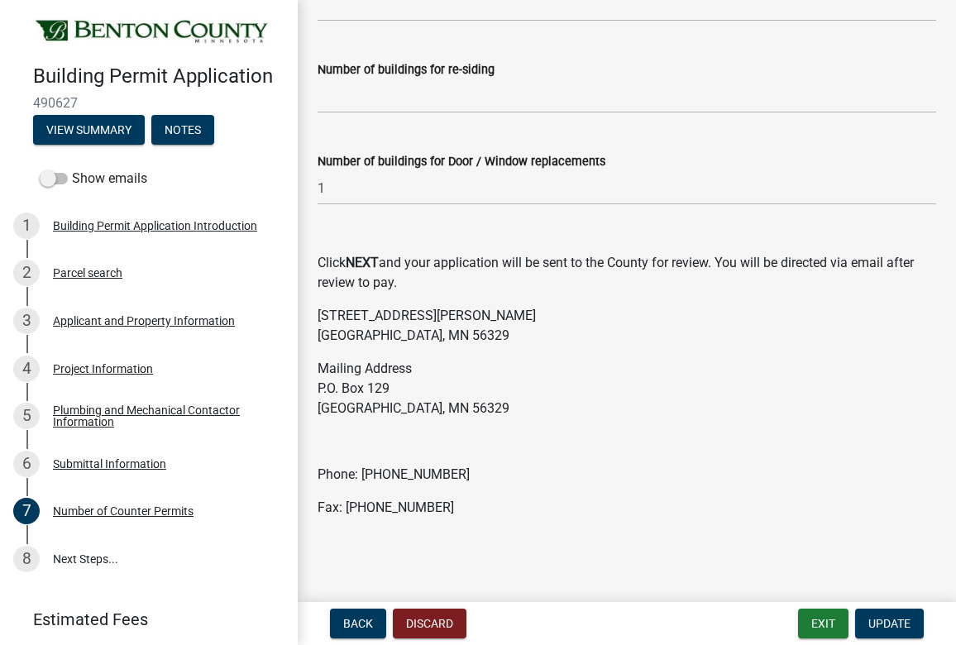
scroll to position [411, 0]
click at [687, 621] on span "Update" at bounding box center [889, 623] width 42 height 13
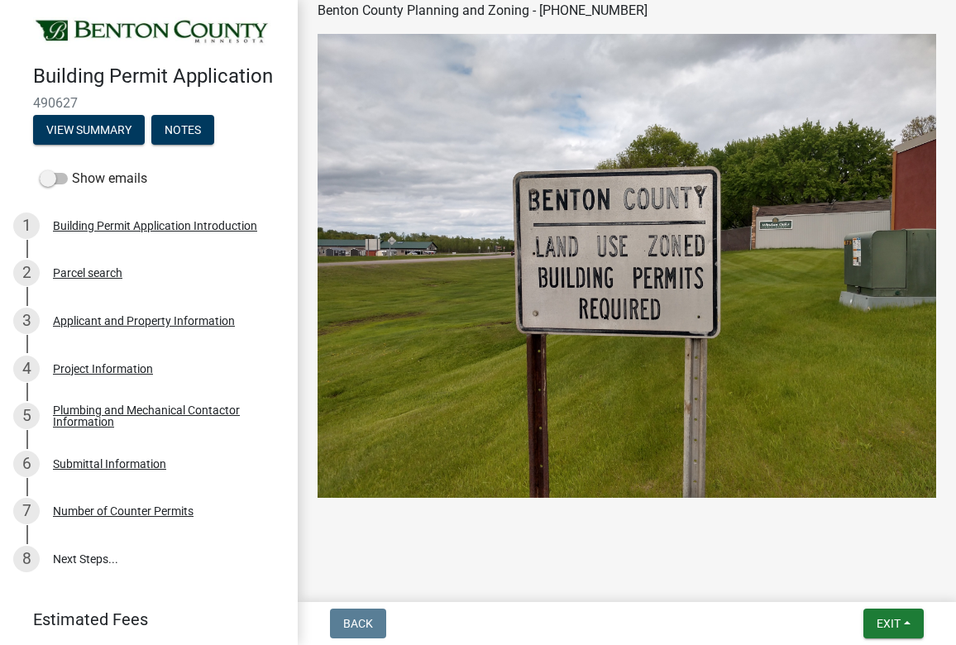
scroll to position [748, 0]
